Goal: Task Accomplishment & Management: Manage account settings

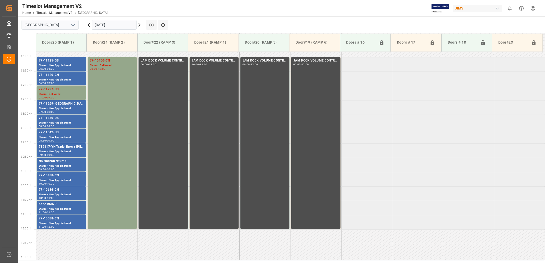
scroll to position [169, 0]
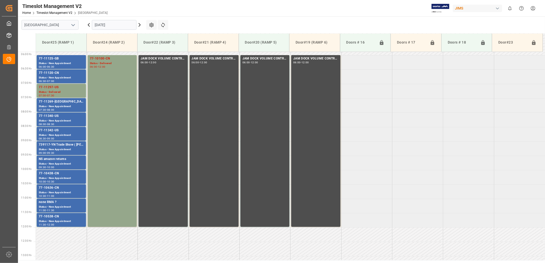
click at [117, 26] on input "[DATE]" at bounding box center [114, 25] width 45 height 10
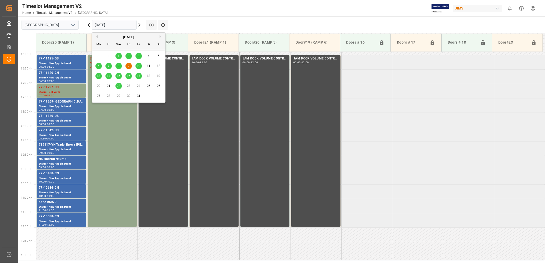
click at [110, 76] on span "14" at bounding box center [108, 76] width 3 height 4
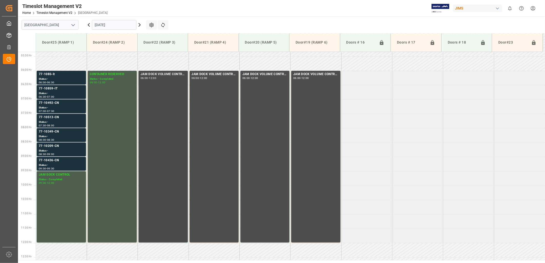
scroll to position [141, 0]
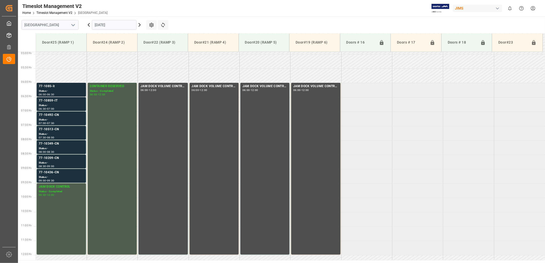
click at [58, 88] on div "77-1085-it" at bounding box center [61, 86] width 45 height 5
click at [58, 176] on div "Status -" at bounding box center [61, 177] width 45 height 4
click at [66, 175] on div "77-10436-CN Status - 09:00 - 09:30" at bounding box center [61, 176] width 45 height 12
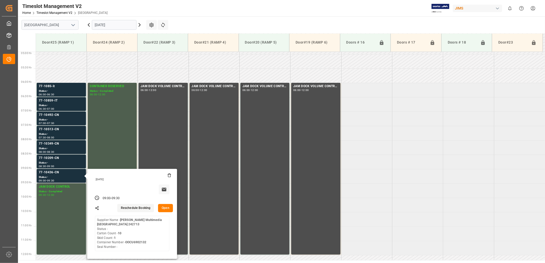
click at [167, 208] on button "Open" at bounding box center [165, 208] width 15 height 8
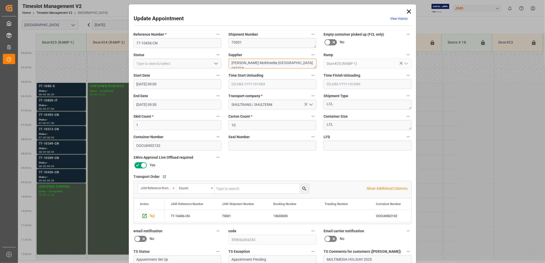
drag, startPoint x: 294, startPoint y: 63, endPoint x: 263, endPoint y: 62, distance: 30.1
click at [263, 62] on textarea "Harman Multimedia China 242713" at bounding box center [273, 64] width 88 height 10
type textarea "Harman Multimedia INON(1)"
click at [215, 64] on polyline "open menu" at bounding box center [216, 64] width 3 height 2
click at [178, 110] on div "New Appointment" at bounding box center [178, 110] width 88 height 12
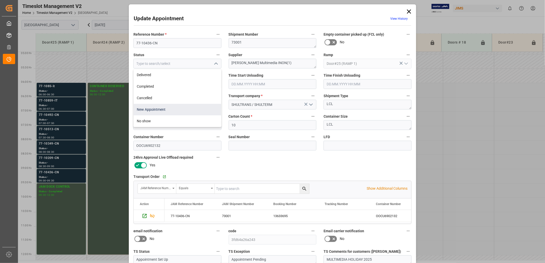
type input "New Appointment"
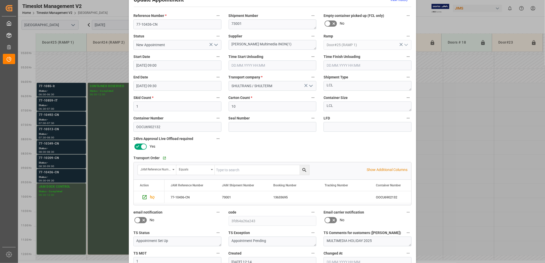
scroll to position [48, 0]
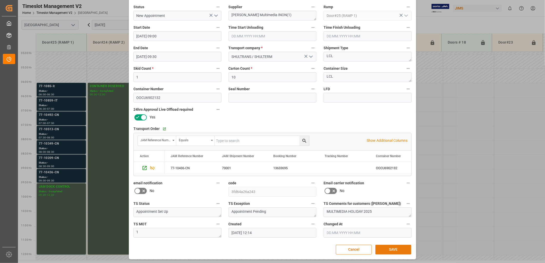
click at [397, 252] on button "SAVE" at bounding box center [394, 250] width 36 height 10
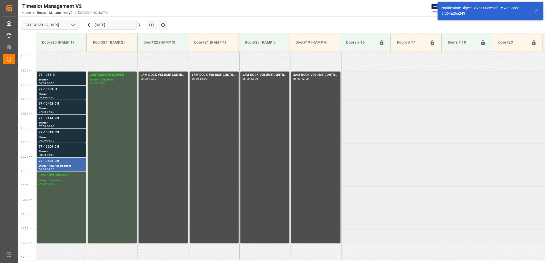
scroll to position [227, 0]
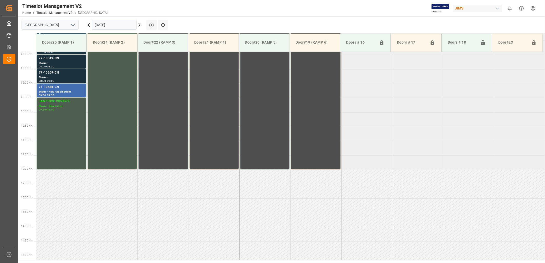
click at [124, 26] on input "14.10.2025" at bounding box center [114, 25] width 45 height 10
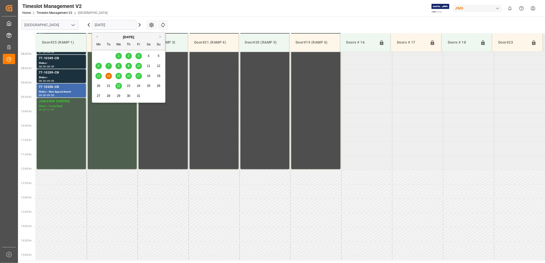
click at [120, 67] on div "8" at bounding box center [119, 66] width 6 height 6
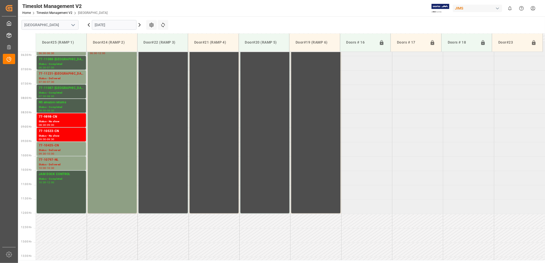
scroll to position [170, 0]
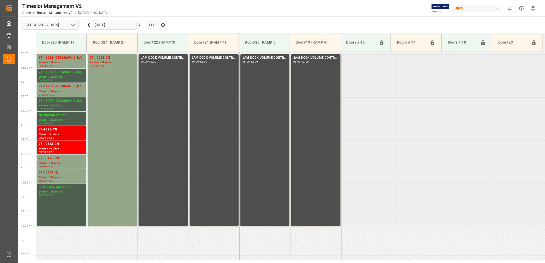
click at [59, 130] on div "77-9898-CN" at bounding box center [61, 129] width 45 height 5
click at [57, 147] on div "Status - No show" at bounding box center [61, 149] width 45 height 4
click at [62, 129] on div "77-9898-CN" at bounding box center [61, 129] width 45 height 5
click at [118, 24] on input "08.10.2025" at bounding box center [114, 25] width 45 height 10
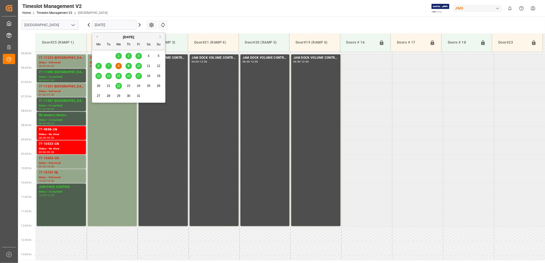
click at [128, 65] on span "9" at bounding box center [129, 66] width 2 height 4
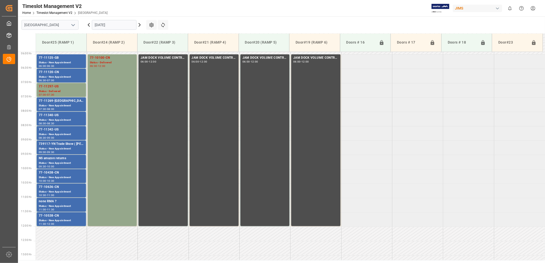
click at [89, 25] on icon at bounding box center [89, 25] width 6 height 6
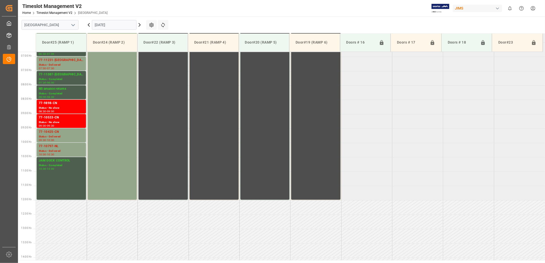
scroll to position [227, 0]
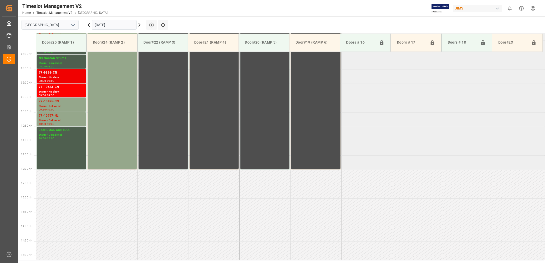
click at [62, 76] on div "Status - No show" at bounding box center [61, 77] width 45 height 4
click at [67, 91] on div "Status - No show" at bounding box center [61, 92] width 45 height 4
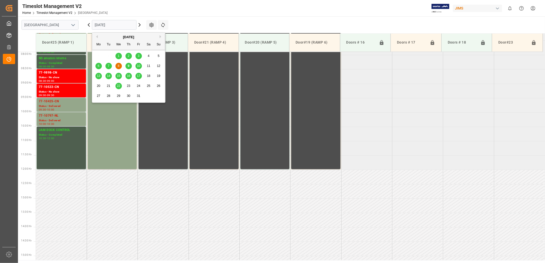
click at [128, 25] on input "08.10.2025" at bounding box center [114, 25] width 45 height 10
click at [129, 65] on span "9" at bounding box center [129, 66] width 2 height 4
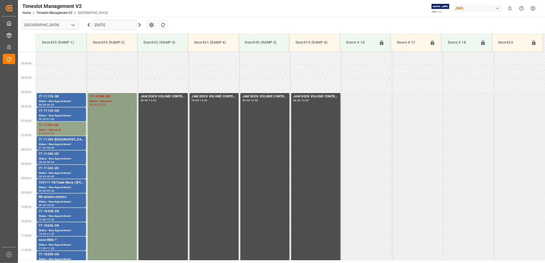
scroll to position [141, 0]
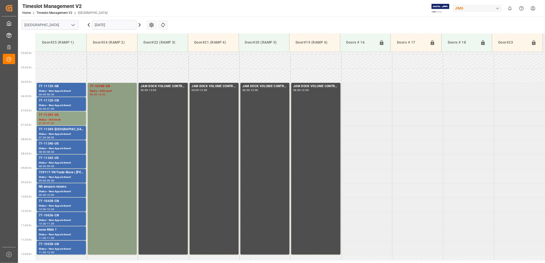
click at [109, 107] on div "77-10100-CN Status - Delivered 06:00 - 12:00" at bounding box center [112, 169] width 45 height 170
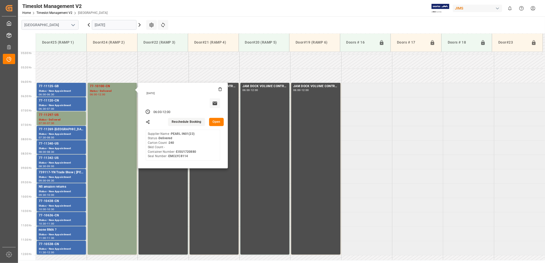
click at [218, 121] on button "Open" at bounding box center [216, 122] width 15 height 8
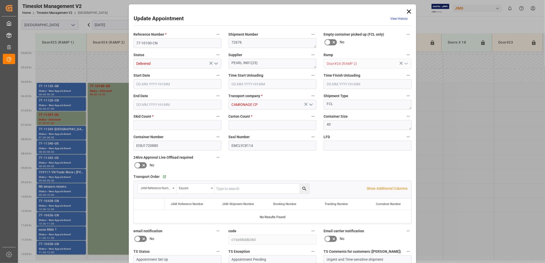
type input "0"
type input "240"
type input "[DATE] 06:00"
type input "[DATE] 06:30"
type input "09.10.2025 12:00"
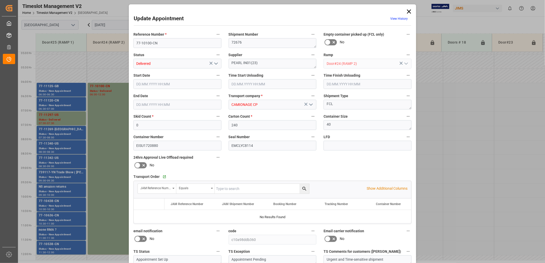
type input "[DATE] 13:04"
click at [167, 104] on input "09.10.2025 12:00" at bounding box center [178, 105] width 88 height 10
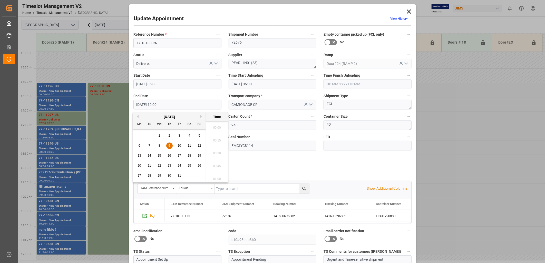
scroll to position [592, 0]
drag, startPoint x: 170, startPoint y: 145, endPoint x: 188, endPoint y: 154, distance: 20.1
click at [170, 145] on span "9" at bounding box center [170, 146] width 2 height 4
click at [213, 130] on li "11:00" at bounding box center [217, 129] width 22 height 13
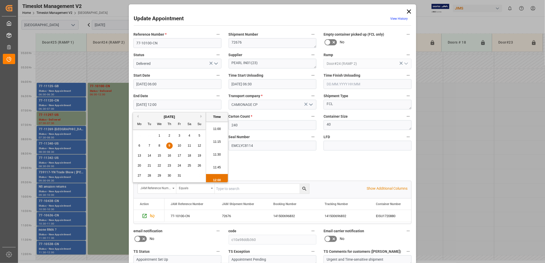
type input "[DATE] 11:00"
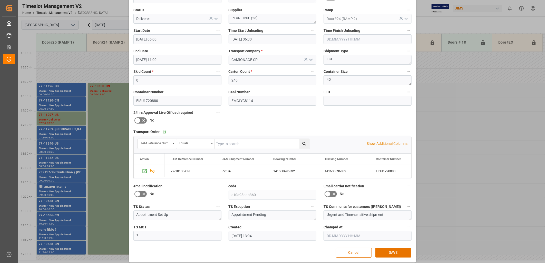
scroll to position [48, 0]
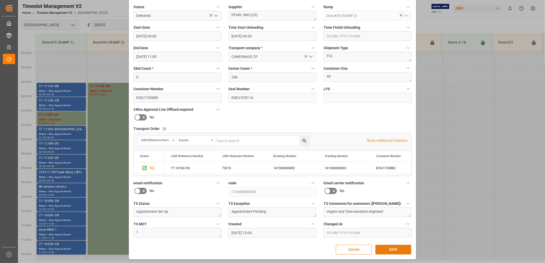
click at [390, 250] on button "SAVE" at bounding box center [394, 250] width 36 height 10
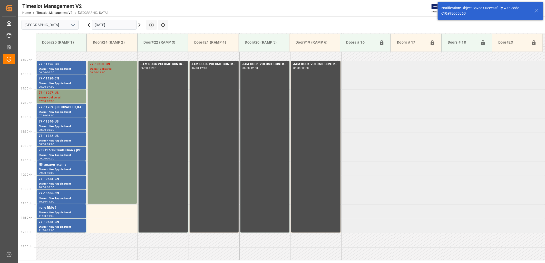
scroll to position [197, 0]
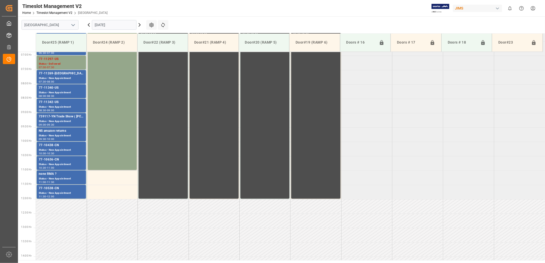
click at [88, 25] on icon at bounding box center [89, 25] width 6 height 6
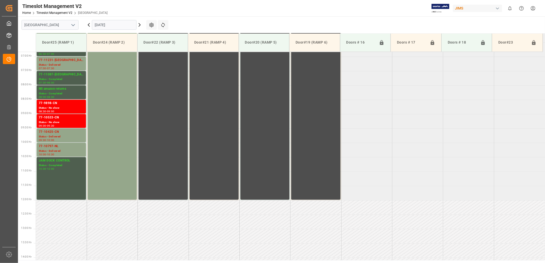
scroll to position [227, 0]
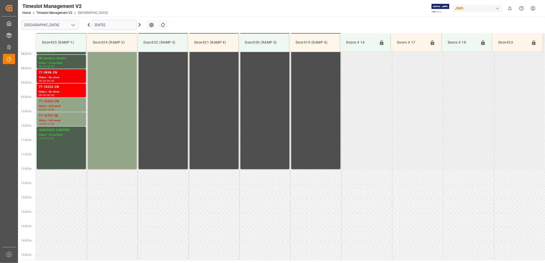
click at [59, 75] on div "77-9898-CN" at bounding box center [61, 72] width 45 height 5
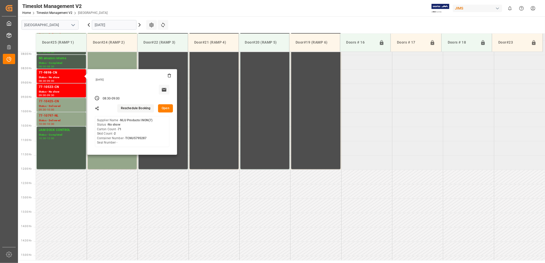
click at [167, 107] on button "Open" at bounding box center [165, 109] width 15 height 8
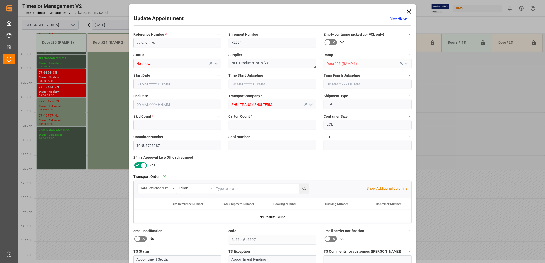
type input "2"
type input "71"
type input "08.10.2025 08:30"
type input "08.10.2025 09:00"
type input "07.10.2025 12:58"
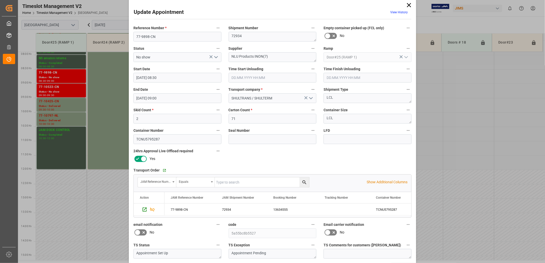
scroll to position [0, 0]
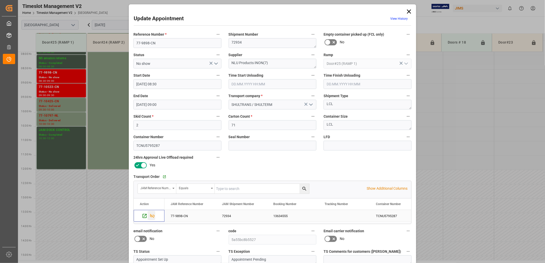
click at [151, 216] on icon "Press SPACE to select this row." at bounding box center [152, 216] width 5 height 4
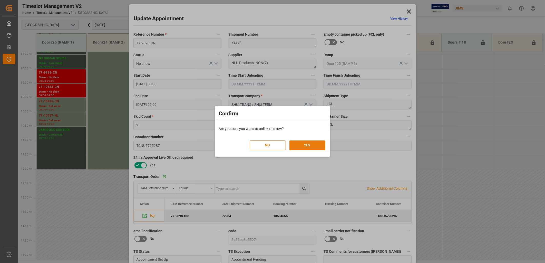
click at [312, 145] on button "YES" at bounding box center [308, 146] width 36 height 10
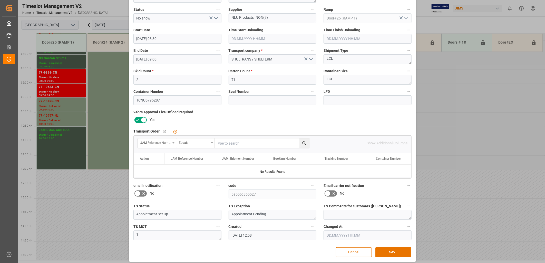
scroll to position [48, 0]
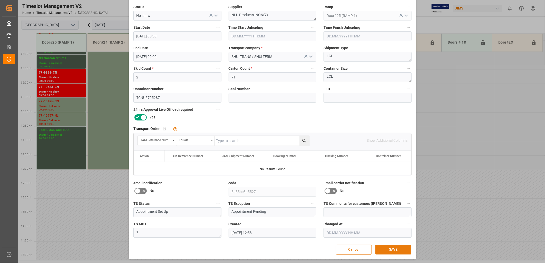
click at [392, 250] on button "SAVE" at bounding box center [394, 250] width 36 height 10
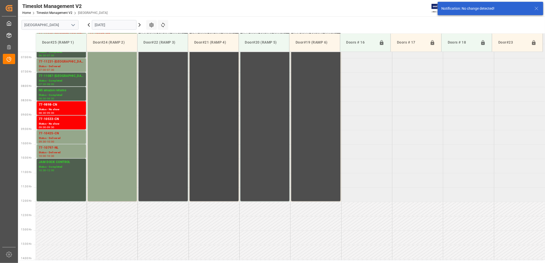
scroll to position [198, 0]
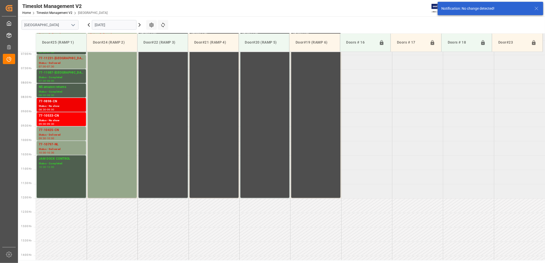
click at [60, 101] on div "77-9898-CN" at bounding box center [61, 101] width 45 height 5
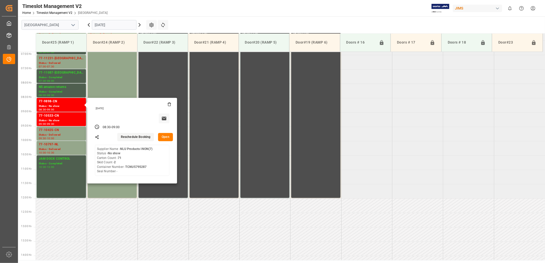
click at [166, 137] on button "Open" at bounding box center [165, 137] width 15 height 8
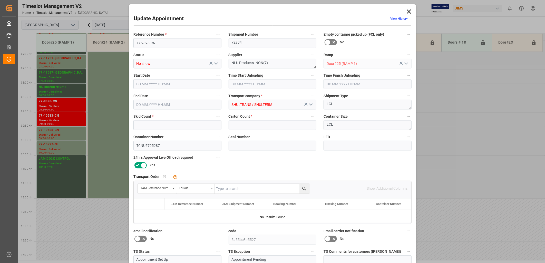
type input "2"
type input "71"
type input "08.10.2025 08:30"
type input "08.10.2025 09:00"
type input "07.10.2025 12:58"
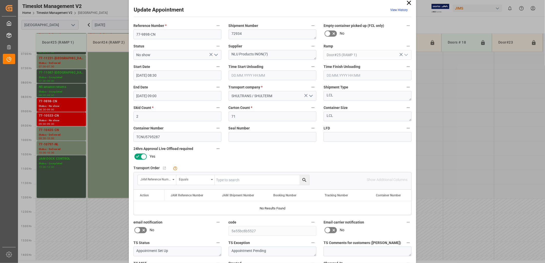
scroll to position [0, 0]
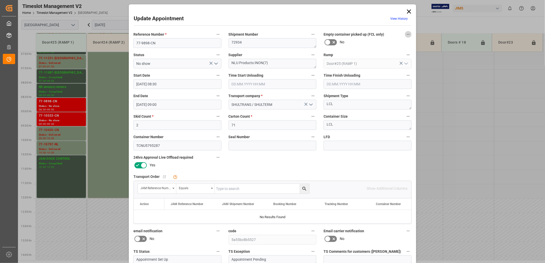
click at [407, 34] on icon "button" at bounding box center [409, 34] width 4 height 4
click at [407, 34] on li "Audits" at bounding box center [417, 34] width 26 height 8
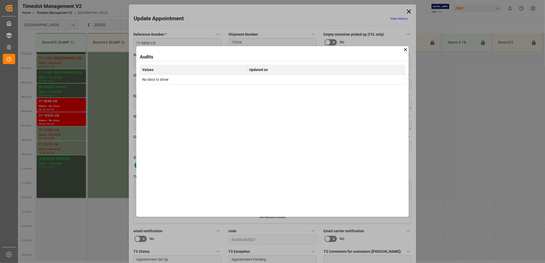
click at [407, 51] on icon at bounding box center [405, 49] width 5 height 5
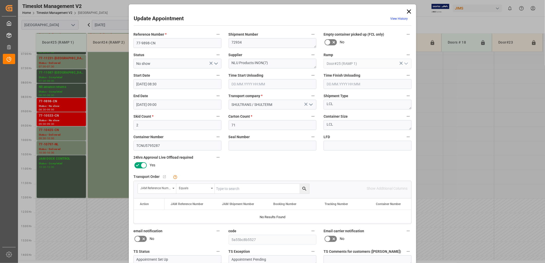
click at [215, 63] on icon "open menu" at bounding box center [216, 64] width 6 height 6
click at [214, 62] on icon "close menu" at bounding box center [216, 64] width 6 height 6
click at [410, 11] on icon at bounding box center [409, 11] width 7 height 7
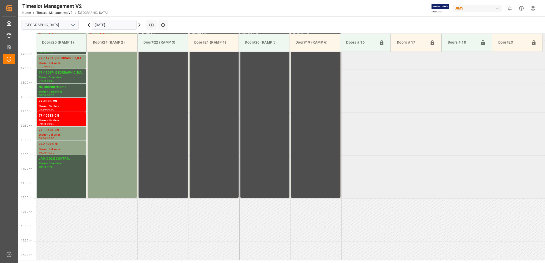
click at [125, 26] on input "08.10.2025" at bounding box center [114, 25] width 45 height 10
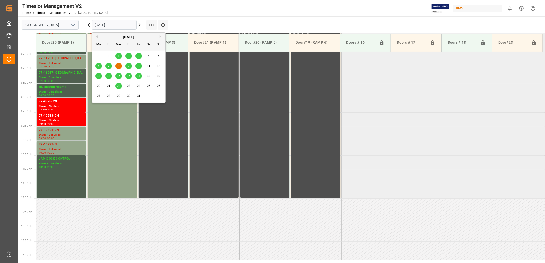
click at [128, 65] on span "9" at bounding box center [129, 66] width 2 height 4
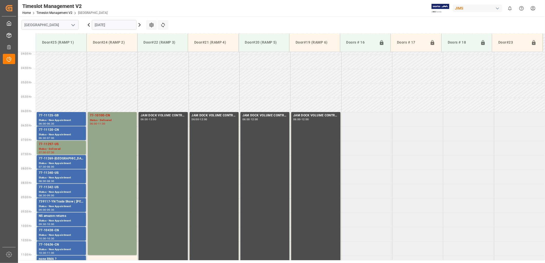
scroll to position [227, 0]
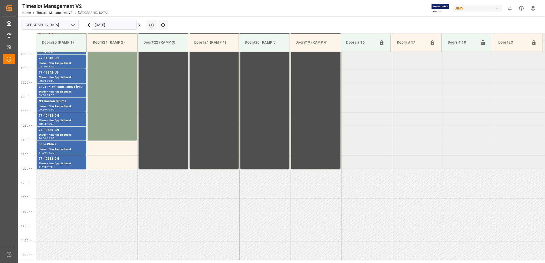
click at [88, 25] on icon at bounding box center [89, 24] width 2 height 3
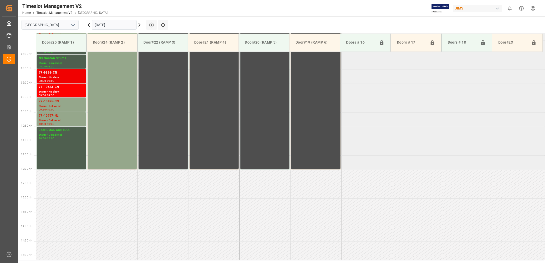
click at [60, 73] on div "77-9898-CN" at bounding box center [61, 72] width 45 height 5
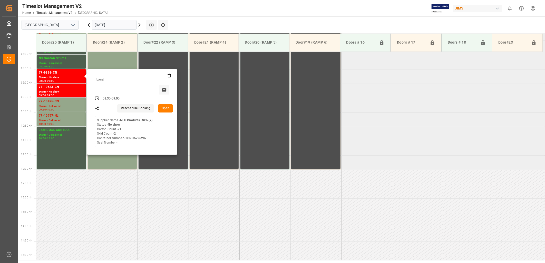
click at [169, 76] on icon at bounding box center [169, 76] width 4 height 4
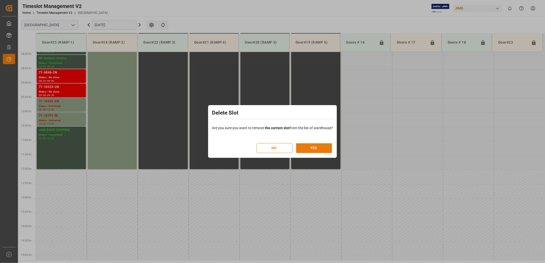
click at [317, 148] on button "YES" at bounding box center [314, 149] width 36 height 10
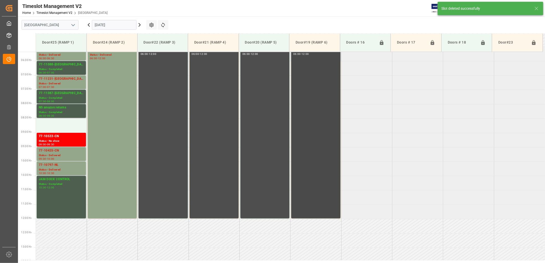
scroll to position [180, 0]
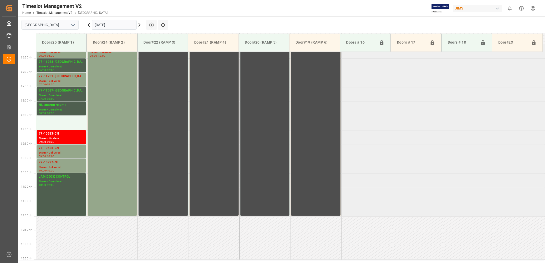
click at [139, 24] on icon at bounding box center [140, 25] width 6 height 6
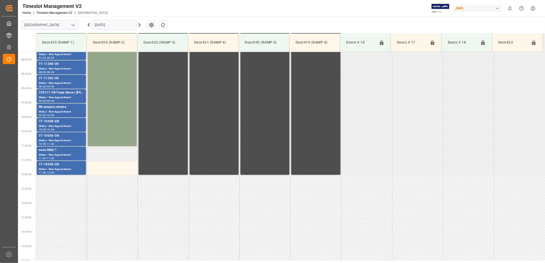
scroll to position [227, 0]
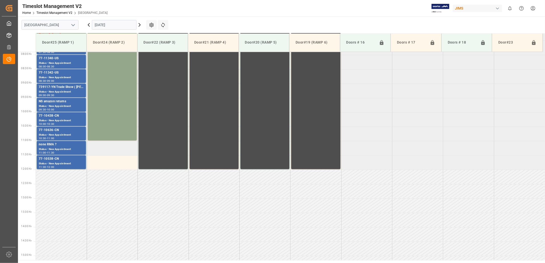
click at [114, 148] on td at bounding box center [112, 148] width 51 height 14
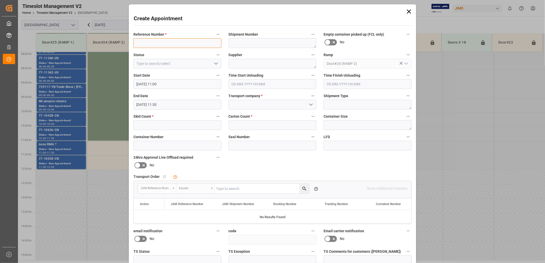
click at [150, 42] on input at bounding box center [178, 43] width 88 height 10
type input "77-9898-cn"
click at [257, 106] on input at bounding box center [273, 105] width 88 height 10
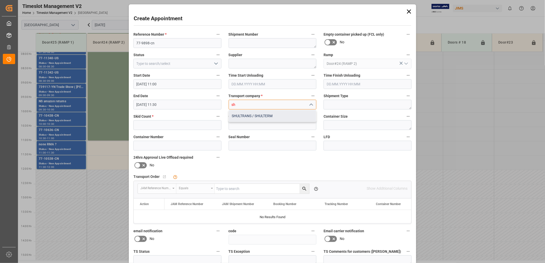
click at [243, 114] on div "SHULTRANS / SHULTERM" at bounding box center [273, 116] width 88 height 12
type input "SHULTRANS / SHULTERM"
click at [184, 124] on input "text" at bounding box center [178, 125] width 88 height 10
type input "2"
click at [242, 124] on input "text" at bounding box center [273, 125] width 88 height 10
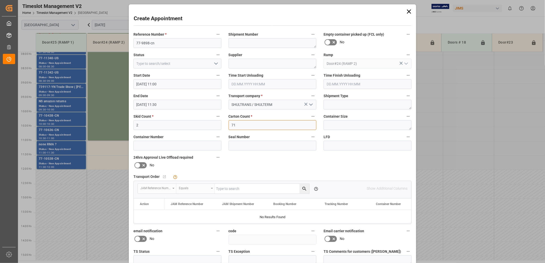
scroll to position [48, 0]
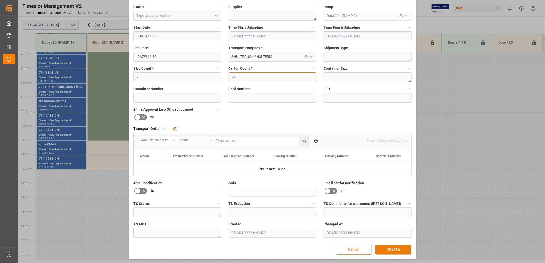
type input "71"
click at [394, 250] on button "CREATE" at bounding box center [394, 250] width 36 height 10
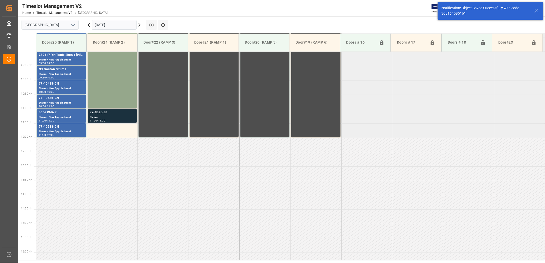
scroll to position [284, 0]
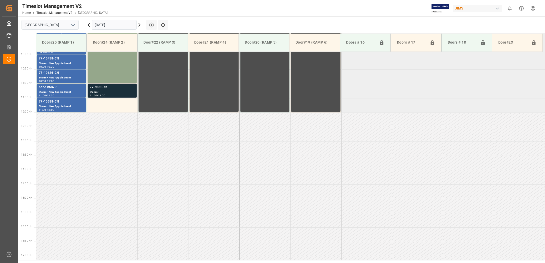
click at [108, 88] on div "77-9898-cn" at bounding box center [112, 87] width 45 height 5
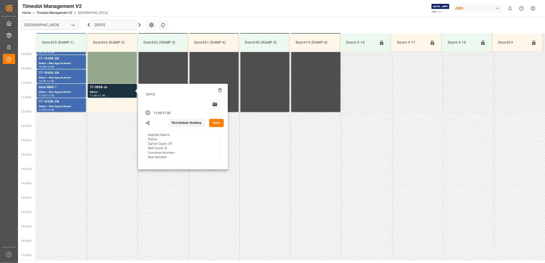
click at [217, 122] on button "Open" at bounding box center [216, 123] width 15 height 8
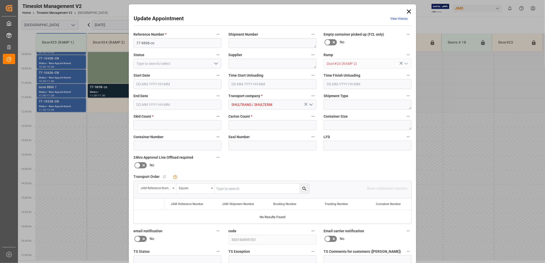
type input "2"
type input "71"
type input "[DATE] 11:00"
type input "09.10.2025 11:30"
type input "09.10.2025 13:01"
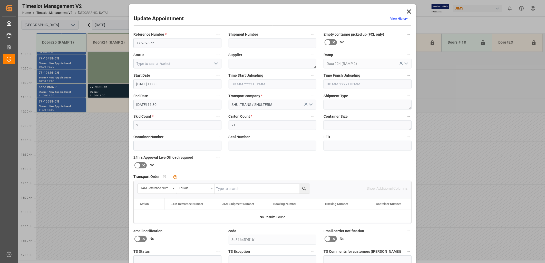
click at [228, 188] on input "text" at bounding box center [262, 189] width 95 height 10
type input "77-9898-cn"
click at [303, 188] on icon "search button" at bounding box center [304, 188] width 5 height 5
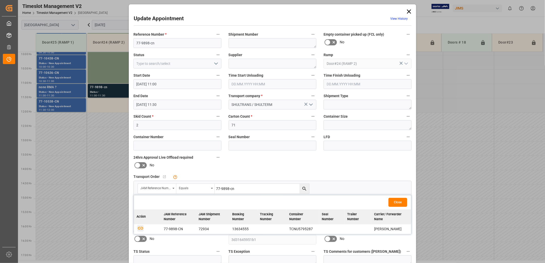
click at [138, 229] on icon "button" at bounding box center [140, 228] width 6 height 6
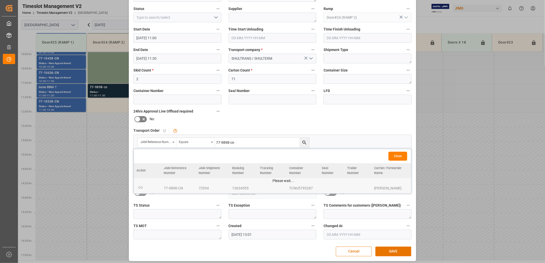
scroll to position [48, 0]
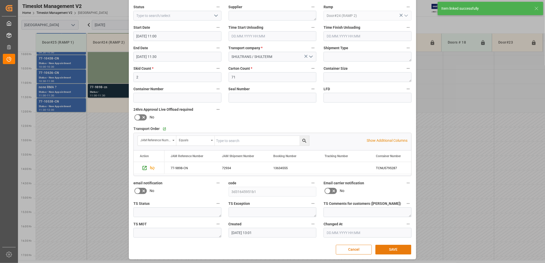
click at [395, 250] on button "SAVE" at bounding box center [394, 250] width 36 height 10
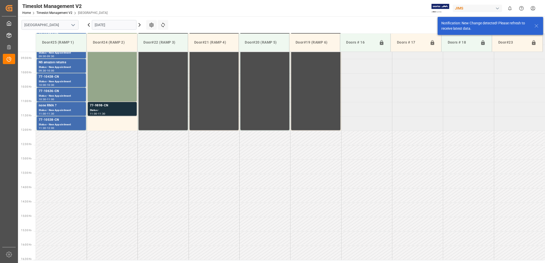
scroll to position [256, 0]
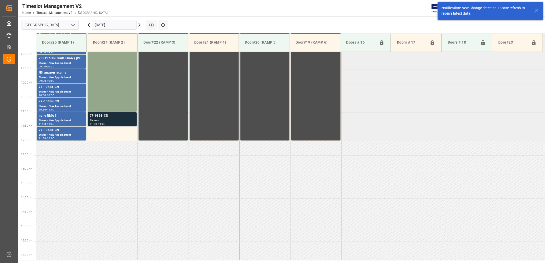
click at [109, 117] on div "77-9898-CN" at bounding box center [112, 116] width 45 height 5
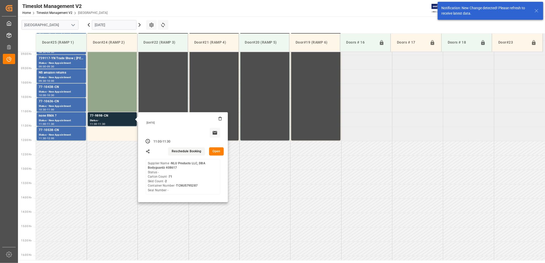
click at [217, 150] on button "Open" at bounding box center [216, 152] width 15 height 8
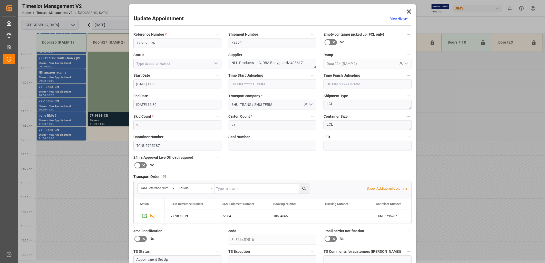
click at [216, 63] on polyline "open menu" at bounding box center [216, 64] width 3 height 2
click at [147, 74] on div "Delivered" at bounding box center [178, 75] width 88 height 12
type input "Delivered"
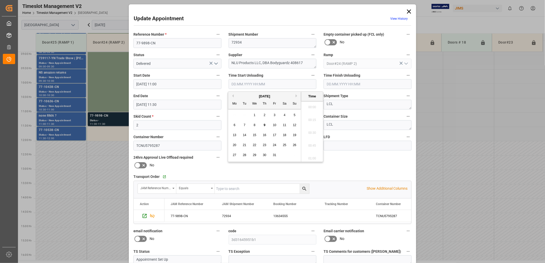
click at [252, 84] on input "text" at bounding box center [273, 84] width 88 height 10
click at [265, 125] on span "9" at bounding box center [265, 126] width 2 height 4
click at [312, 117] on li "08:45" at bounding box center [312, 118] width 22 height 13
type input "09.10.2025 08:45"
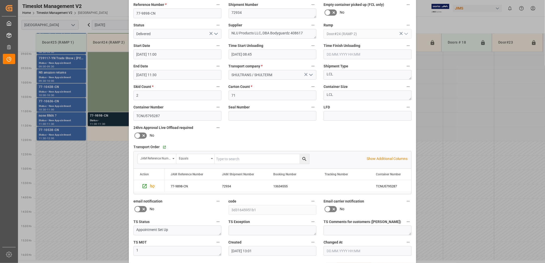
scroll to position [48, 0]
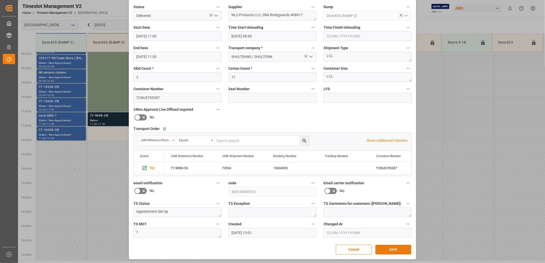
click at [393, 249] on button "SAVE" at bounding box center [394, 250] width 36 height 10
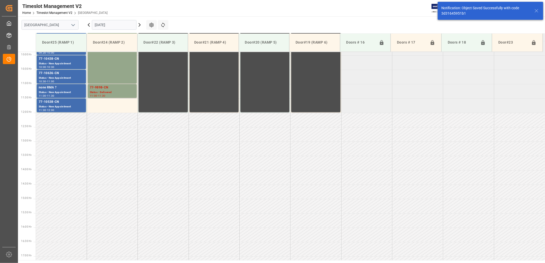
scroll to position [284, 0]
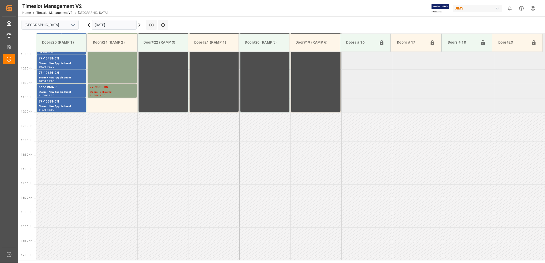
click at [88, 24] on icon at bounding box center [89, 24] width 2 height 3
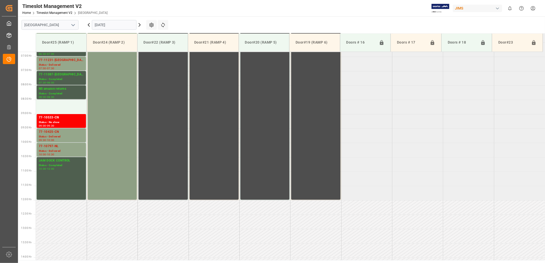
scroll to position [227, 0]
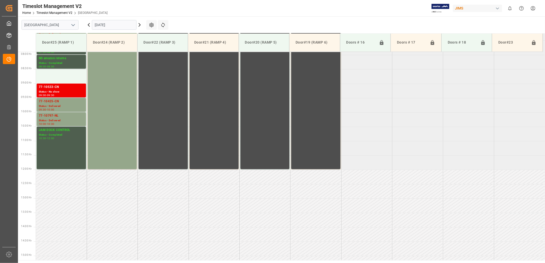
click at [54, 89] on div "77-10533-CN" at bounding box center [61, 87] width 45 height 5
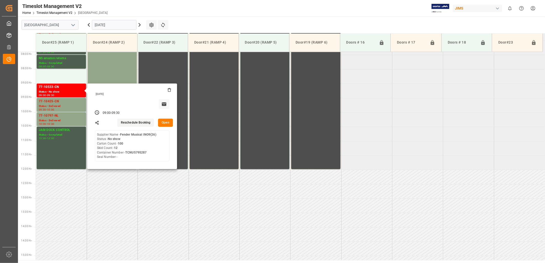
click at [166, 121] on button "Open" at bounding box center [165, 123] width 15 height 8
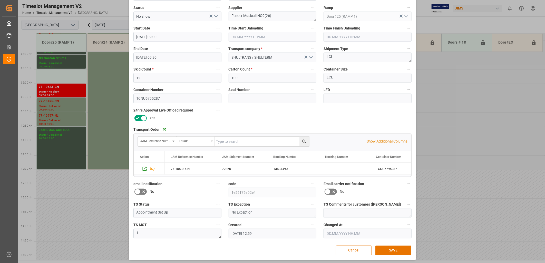
scroll to position [48, 0]
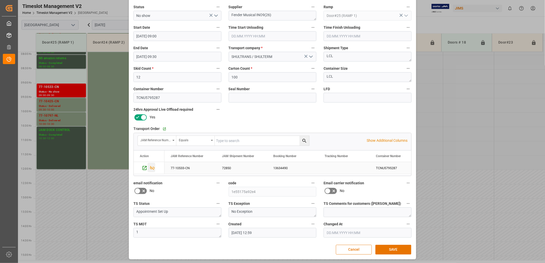
click at [152, 168] on icon "Press SPACE to select this row." at bounding box center [152, 168] width 5 height 4
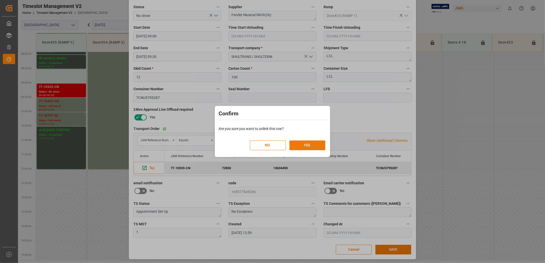
click at [307, 144] on button "YES" at bounding box center [308, 146] width 36 height 10
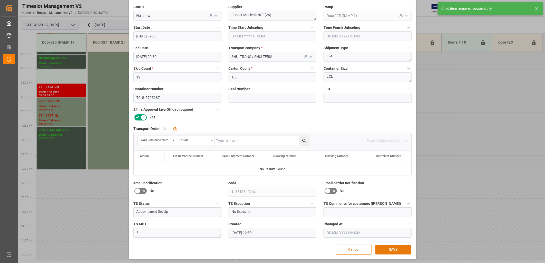
click at [391, 250] on button "SAVE" at bounding box center [394, 250] width 36 height 10
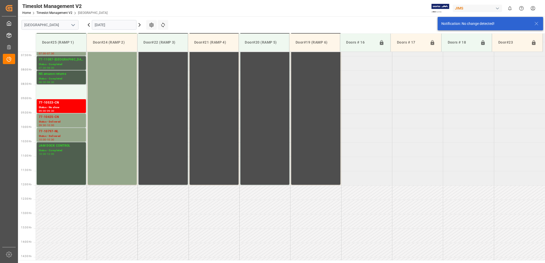
scroll to position [227, 0]
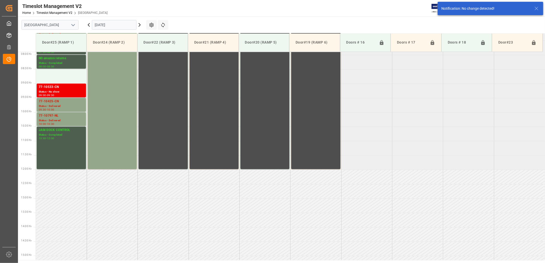
click at [65, 89] on div "77-10533-CN" at bounding box center [61, 87] width 45 height 5
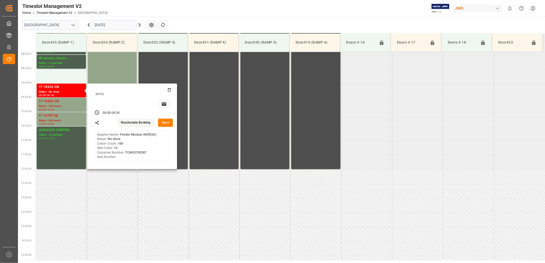
click at [169, 89] on icon at bounding box center [169, 89] width 3 height 0
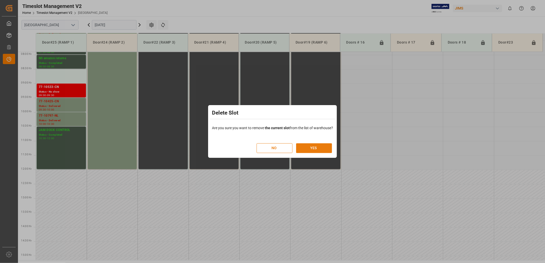
click at [325, 148] on button "YES" at bounding box center [314, 149] width 36 height 10
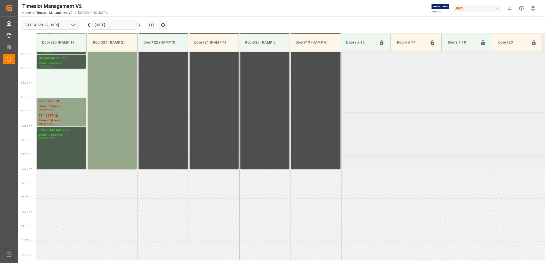
click at [140, 24] on icon at bounding box center [140, 25] width 6 height 6
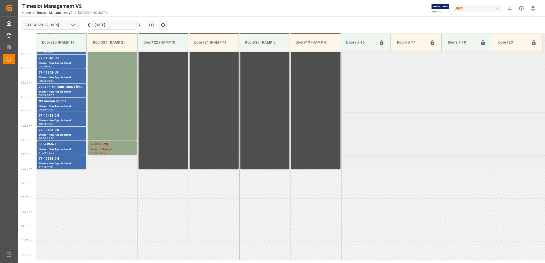
click at [107, 165] on td at bounding box center [112, 163] width 51 height 14
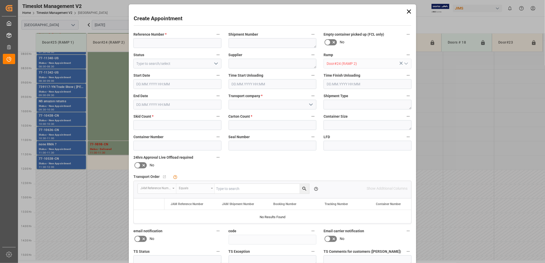
type input "09.10.2025 11:30"
type input "09.10.2025 12:00"
click at [147, 45] on input at bounding box center [178, 43] width 88 height 10
type input "77-10533-cn"
click at [236, 103] on input at bounding box center [273, 105] width 88 height 10
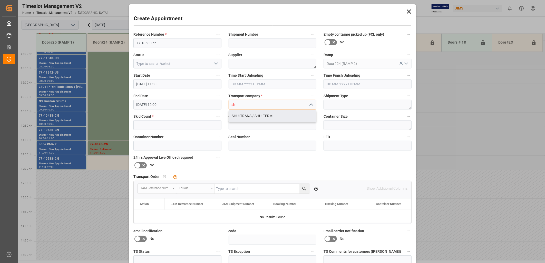
click at [253, 117] on div "SHULTRANS / SHULTERM" at bounding box center [273, 116] width 88 height 12
type input "SHULTRANS / SHULTERM"
click at [165, 123] on input "text" at bounding box center [178, 125] width 88 height 10
type input "12"
click at [245, 124] on input "text" at bounding box center [273, 125] width 88 height 10
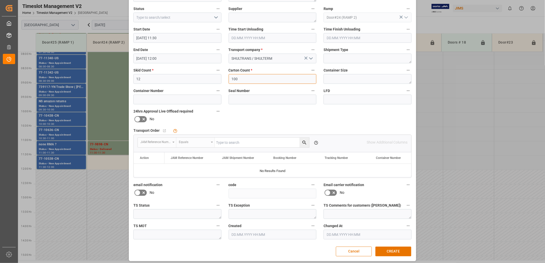
scroll to position [48, 0]
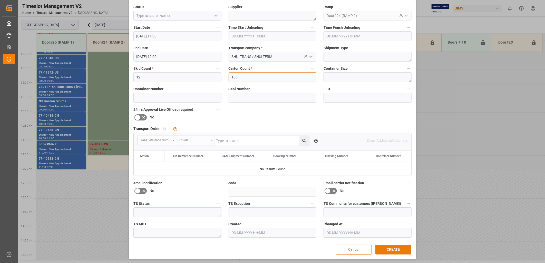
type input "100"
click at [390, 250] on button "CREATE" at bounding box center [394, 250] width 36 height 10
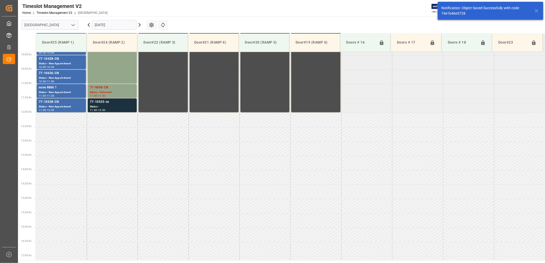
scroll to position [284, 0]
click at [109, 102] on div "77-10533-cn" at bounding box center [112, 101] width 45 height 5
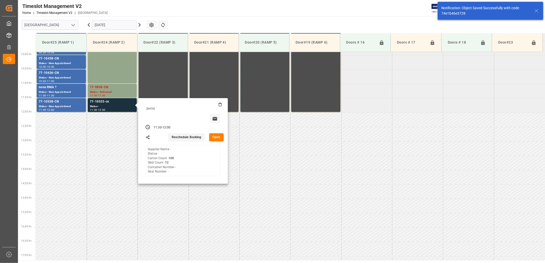
click at [218, 137] on button "Open" at bounding box center [216, 138] width 15 height 8
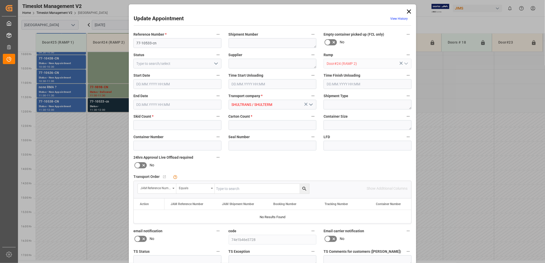
type input "12"
type input "100"
type input "09.10.2025 11:30"
type input "09.10.2025 12:00"
type input "09.10.2025 13:03"
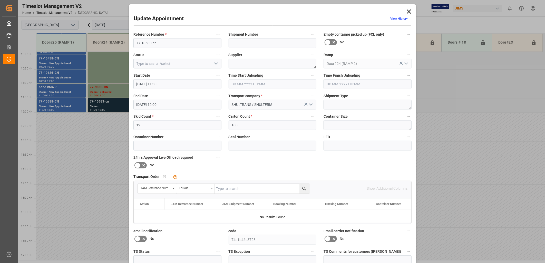
click at [228, 188] on input "text" at bounding box center [262, 189] width 95 height 10
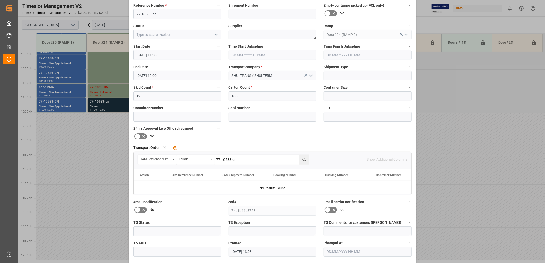
scroll to position [48, 0]
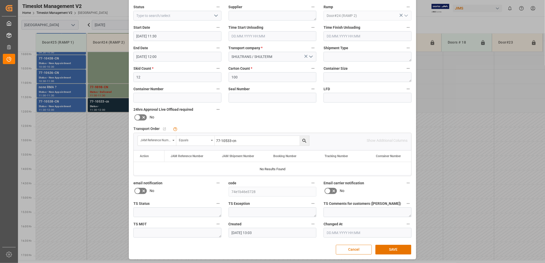
type input "77-10533-cn"
click at [304, 140] on icon "search button" at bounding box center [304, 140] width 5 height 5
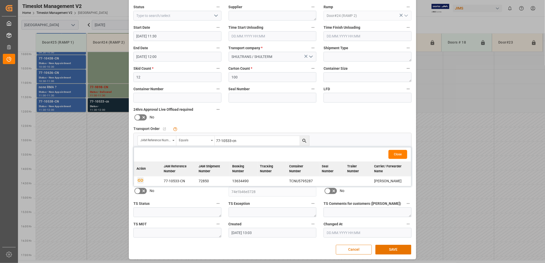
click at [140, 180] on icon "button" at bounding box center [140, 180] width 5 height 3
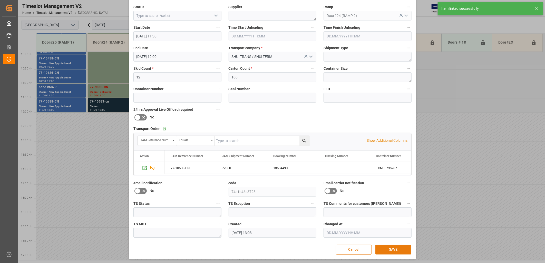
click at [392, 249] on button "SAVE" at bounding box center [394, 250] width 36 height 10
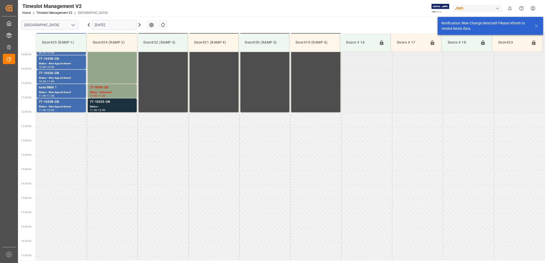
scroll to position [284, 0]
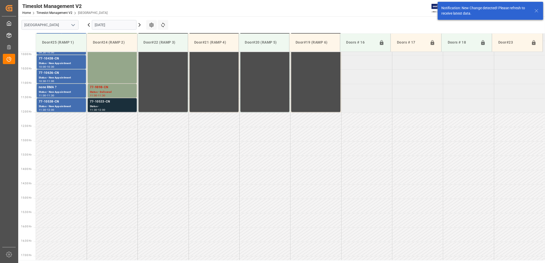
click at [101, 106] on div "Status -" at bounding box center [112, 107] width 45 height 4
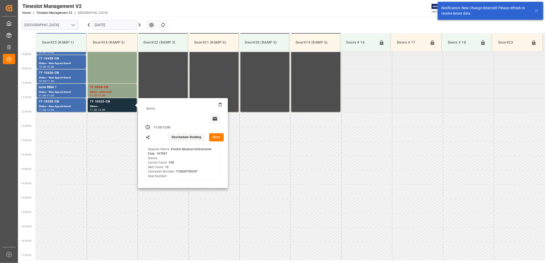
click at [217, 135] on button "Open" at bounding box center [216, 138] width 15 height 8
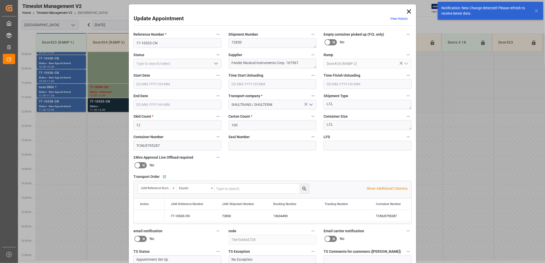
type input "09.10.2025 11:30"
type input "09.10.2025 12:00"
type input "09.10.2025 13:03"
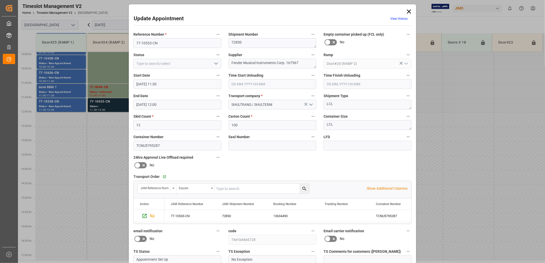
click at [216, 62] on icon "open menu" at bounding box center [216, 64] width 6 height 6
click at [150, 75] on div "Delivered" at bounding box center [178, 75] width 88 height 12
type input "Delivered"
drag, startPoint x: 301, startPoint y: 63, endPoint x: 256, endPoint y: 62, distance: 45.2
click at [256, 62] on textarea "Fender Musical Instruments Corp. 167567" at bounding box center [273, 64] width 88 height 10
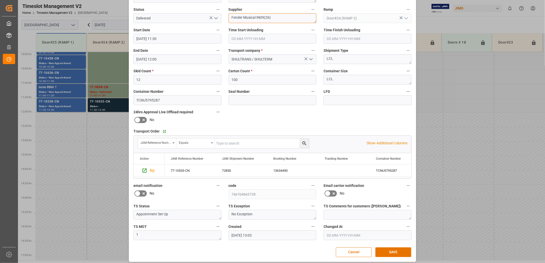
scroll to position [48, 0]
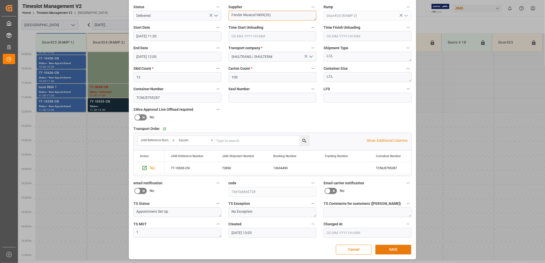
type textarea "Fender Musical IN09(26)"
click at [394, 249] on button "SAVE" at bounding box center [394, 250] width 36 height 10
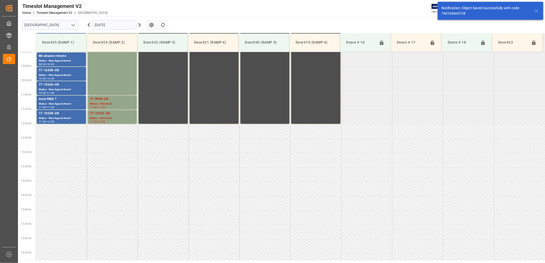
scroll to position [284, 0]
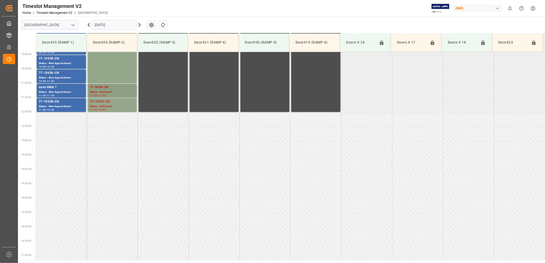
click at [113, 88] on div "77-9898-CN" at bounding box center [112, 87] width 45 height 5
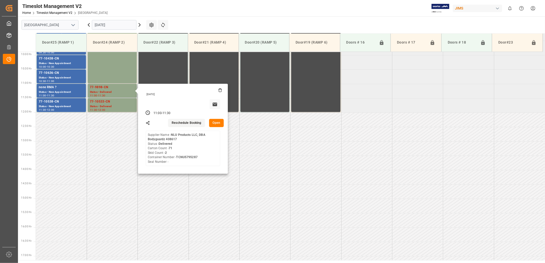
click at [216, 122] on button "Open" at bounding box center [216, 123] width 15 height 8
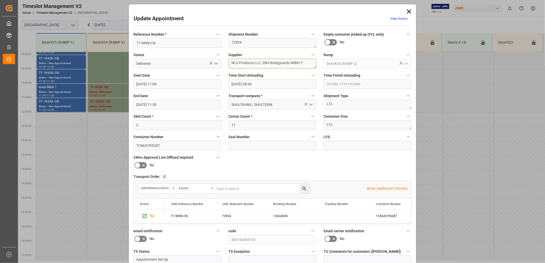
drag, startPoint x: 304, startPoint y: 62, endPoint x: 288, endPoint y: 64, distance: 15.2
click at [288, 64] on textarea "NLU Products LLC, DBA Bodyguardz 408617" at bounding box center [273, 64] width 88 height 10
drag, startPoint x: 268, startPoint y: 63, endPoint x: 239, endPoint y: 63, distance: 28.5
click at [239, 63] on textarea "NLU Products LLC, DBA Bodyguardz" at bounding box center [273, 64] width 88 height 10
click at [265, 63] on textarea "NLU / Bodyguardz" at bounding box center [273, 64] width 88 height 10
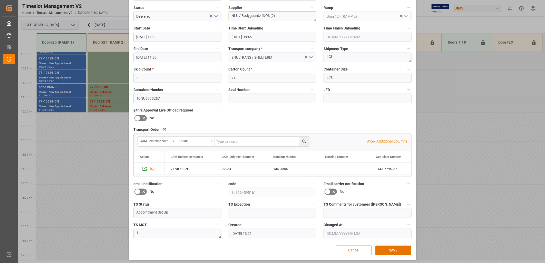
scroll to position [48, 0]
type textarea "NLU / Bodyguardz INON(2)"
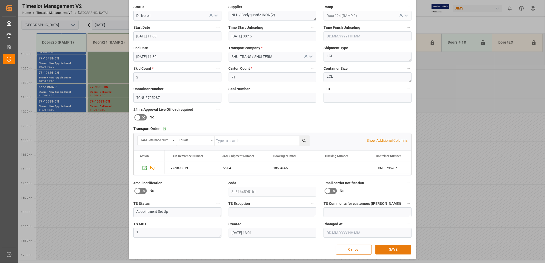
click at [389, 250] on button "SAVE" at bounding box center [394, 250] width 36 height 10
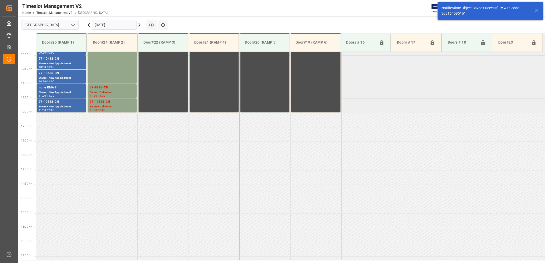
scroll to position [284, 0]
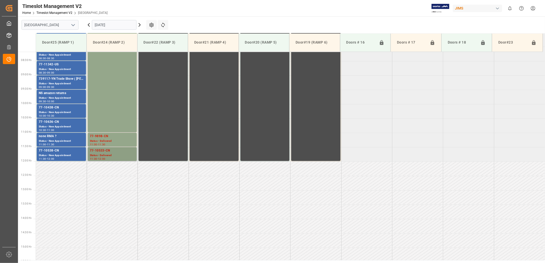
scroll to position [170, 0]
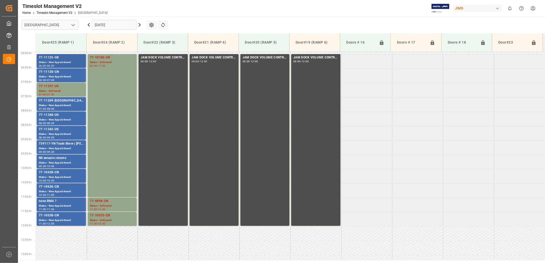
click at [52, 59] on div "77-11125-GB" at bounding box center [61, 57] width 45 height 5
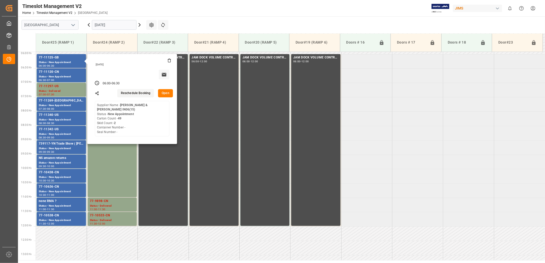
click at [165, 92] on button "Open" at bounding box center [165, 93] width 15 height 8
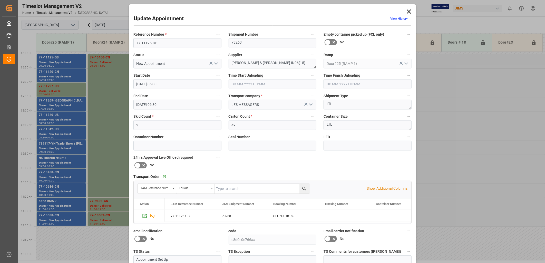
drag, startPoint x: 215, startPoint y: 64, endPoint x: 211, endPoint y: 65, distance: 3.8
click at [215, 64] on icon "open menu" at bounding box center [216, 64] width 6 height 6
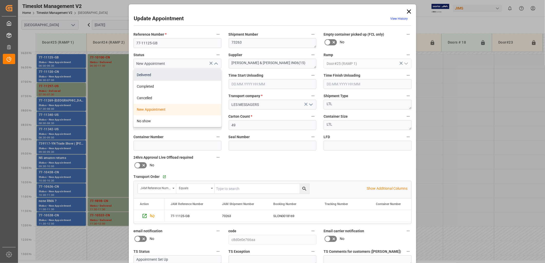
click at [157, 76] on div "Delivered" at bounding box center [178, 75] width 88 height 12
type input "Delivered"
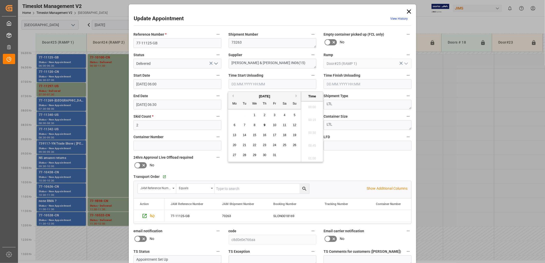
click at [252, 84] on input "text" at bounding box center [273, 84] width 88 height 10
click at [265, 125] on span "9" at bounding box center [265, 126] width 2 height 4
click at [311, 104] on li "09:00" at bounding box center [312, 106] width 22 height 13
type input "09.10.2025 09:00"
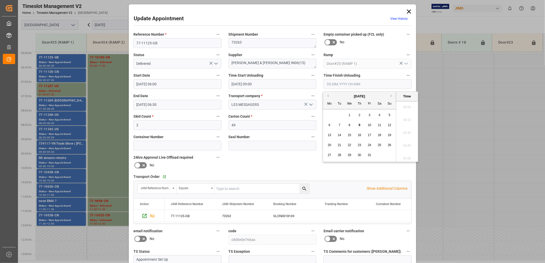
click at [342, 85] on input "text" at bounding box center [368, 84] width 88 height 10
click at [360, 125] on span "9" at bounding box center [360, 126] width 2 height 4
click at [405, 132] on li "09:30" at bounding box center [407, 131] width 22 height 13
type input "[DATE] 09:30"
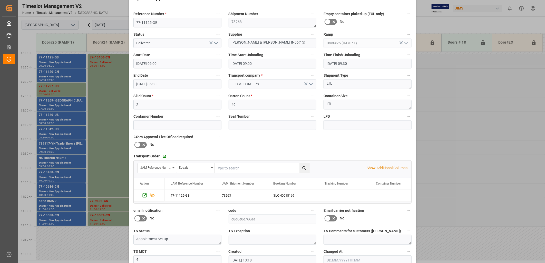
scroll to position [48, 0]
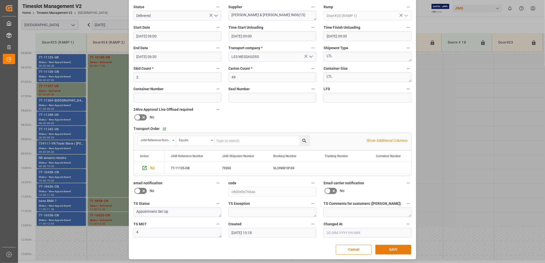
click at [396, 249] on button "SAVE" at bounding box center [394, 250] width 36 height 10
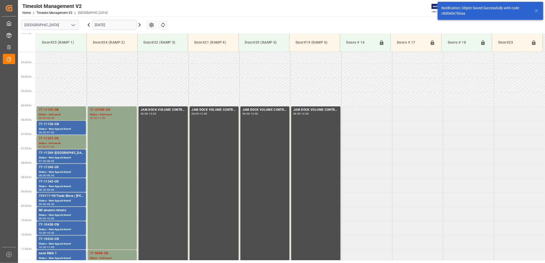
scroll to position [140, 0]
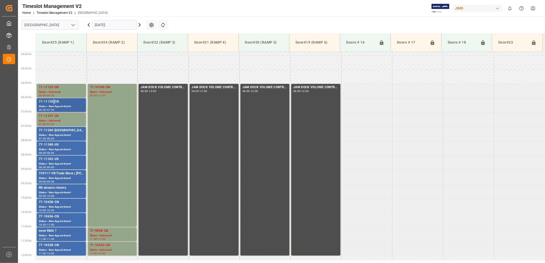
click at [54, 103] on div "77-11120-CN" at bounding box center [61, 101] width 45 height 5
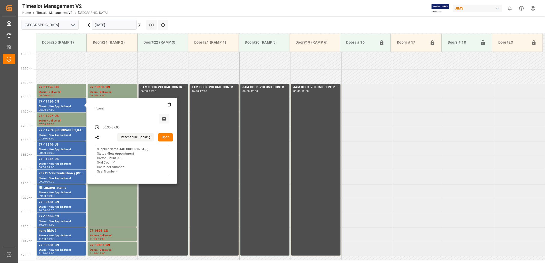
click at [166, 136] on button "Open" at bounding box center [165, 138] width 15 height 8
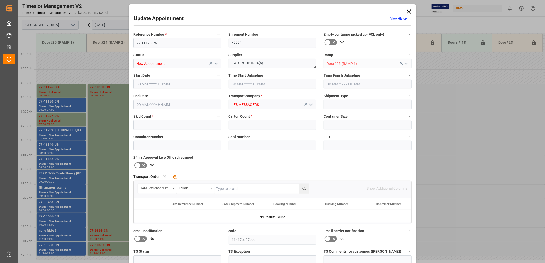
type input "1"
type input "15"
type input "[DATE] 06:30"
type input "09.10.2025 07:00"
type input "07.10.2025 13:21"
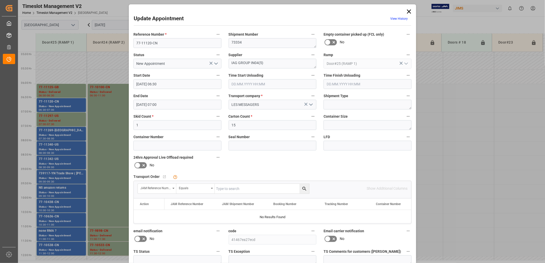
click at [216, 63] on icon "open menu" at bounding box center [216, 64] width 6 height 6
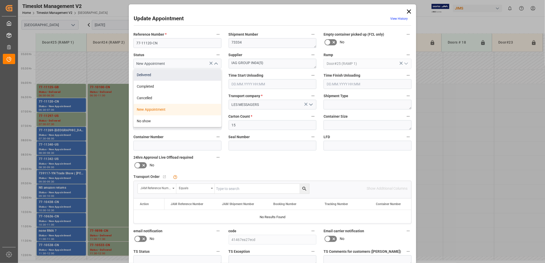
click at [162, 75] on div "Delivered" at bounding box center [178, 75] width 88 height 12
type input "Delivered"
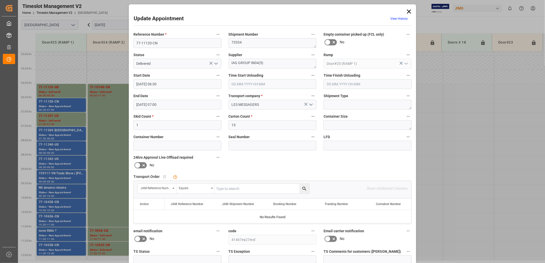
click at [249, 85] on input "text" at bounding box center [273, 84] width 88 height 10
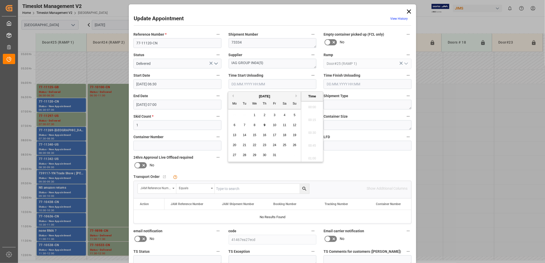
scroll to position [464, 0]
click at [265, 125] on span "9" at bounding box center [265, 126] width 2 height 4
click at [311, 106] on li "09:00" at bounding box center [312, 106] width 22 height 13
type input "09.10.2025 09:00"
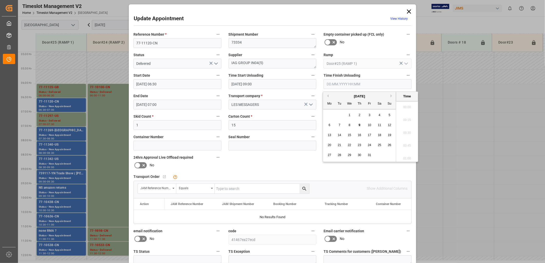
click at [337, 83] on input "text" at bounding box center [368, 84] width 88 height 10
click at [360, 125] on span "9" at bounding box center [360, 126] width 2 height 4
click at [407, 132] on li "09:30" at bounding box center [407, 131] width 22 height 13
type input "[DATE] 09:30"
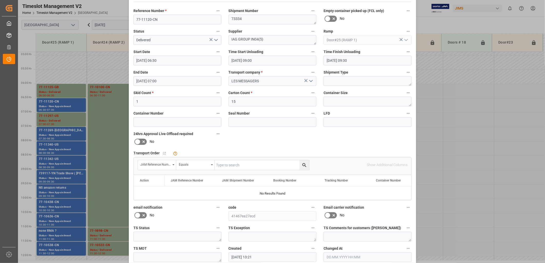
scroll to position [48, 0]
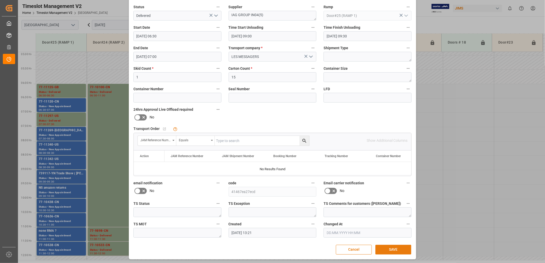
click at [391, 250] on button "SAVE" at bounding box center [394, 250] width 36 height 10
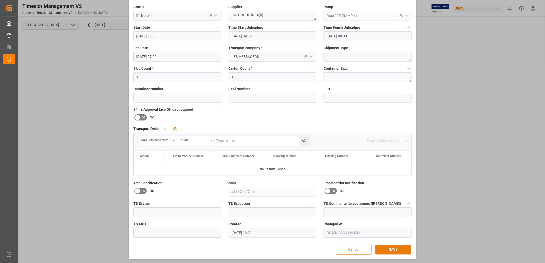
click at [391, 250] on button "SAVE" at bounding box center [394, 250] width 36 height 10
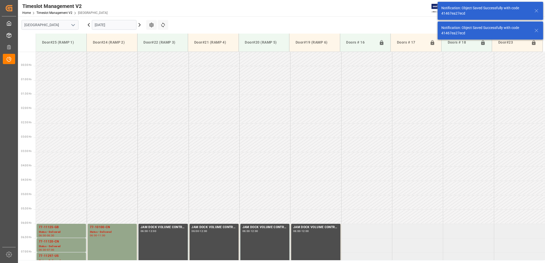
click at [381, 212] on td at bounding box center [367, 217] width 51 height 14
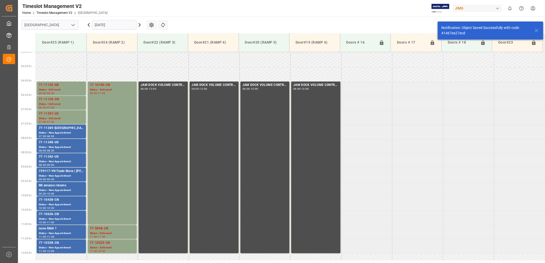
scroll to position [171, 0]
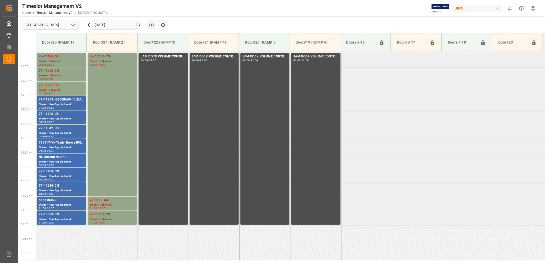
click at [88, 24] on icon at bounding box center [89, 24] width 2 height 3
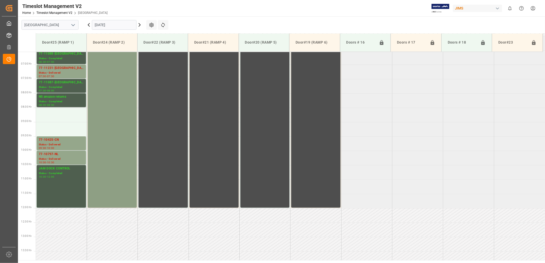
scroll to position [170, 0]
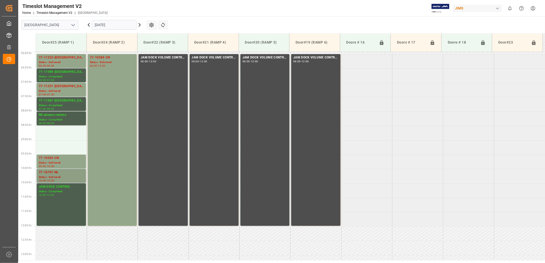
click at [59, 175] on div "Status - Delivered" at bounding box center [61, 177] width 45 height 4
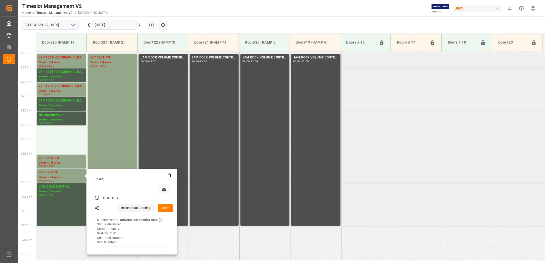
click at [167, 207] on button "Open" at bounding box center [165, 208] width 15 height 8
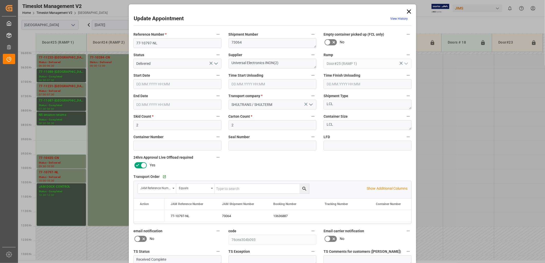
type input "08.10.2025 10:00"
type input "08.10.2025 10:30"
type input "07.10.2025 13:01"
click at [216, 62] on icon "open menu" at bounding box center [216, 64] width 6 height 6
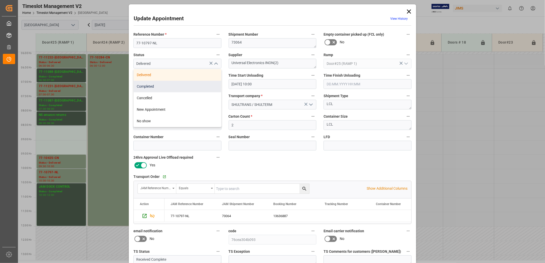
click at [172, 87] on div "Completed" at bounding box center [178, 87] width 88 height 12
type input "Completed"
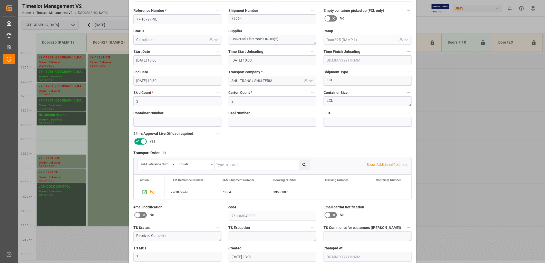
scroll to position [48, 0]
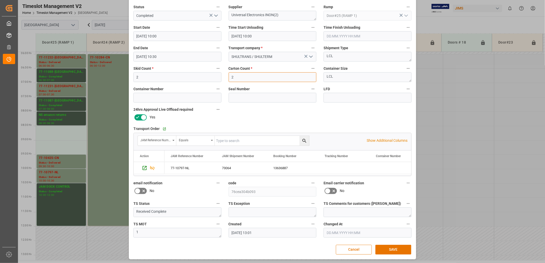
click at [235, 77] on input "2" at bounding box center [273, 77] width 88 height 10
type input "45"
click at [396, 250] on button "SAVE" at bounding box center [394, 250] width 36 height 10
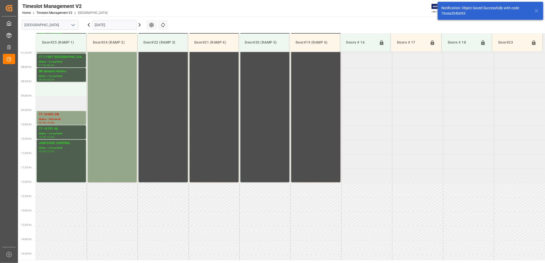
scroll to position [199, 0]
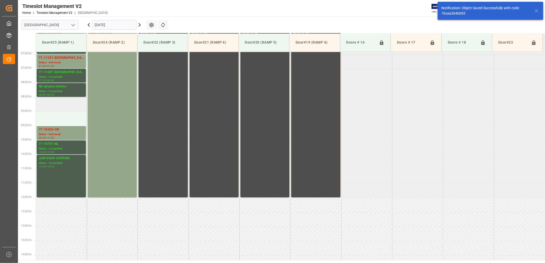
click at [50, 103] on td at bounding box center [61, 105] width 51 height 14
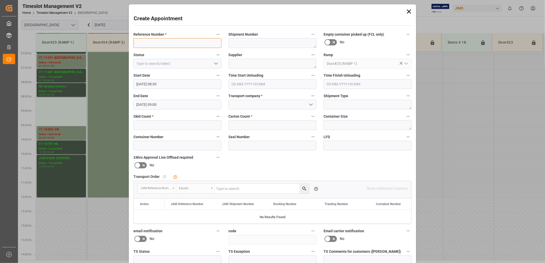
click at [153, 40] on input at bounding box center [178, 43] width 88 height 10
type input "JAM DOCK CONTROL"
click at [215, 64] on polyline "open menu" at bounding box center [216, 64] width 3 height 2
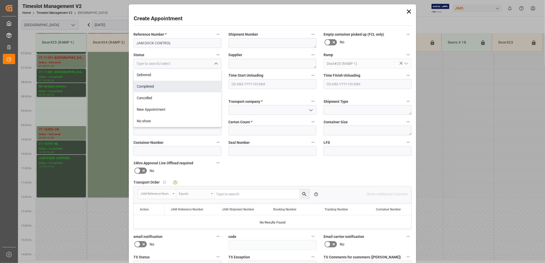
click at [160, 85] on div "Completed" at bounding box center [178, 87] width 88 height 12
type input "Completed"
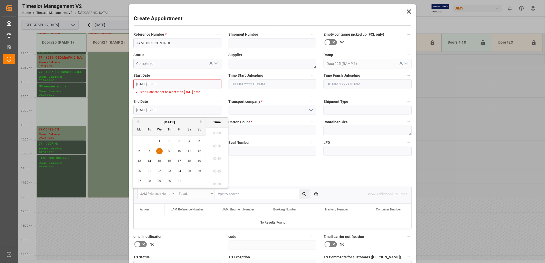
click at [169, 111] on input "08.10.2025 09:00" at bounding box center [178, 110] width 88 height 10
click at [159, 149] on span "8" at bounding box center [160, 151] width 2 height 4
click at [217, 182] on li "09:30" at bounding box center [217, 183] width 22 height 13
type input "08.10.2025 09:30"
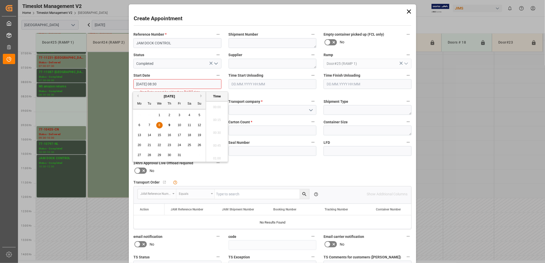
click at [169, 84] on input "08.10.2025 08:30" at bounding box center [178, 84] width 88 height 10
click at [159, 125] on span "8" at bounding box center [160, 126] width 2 height 4
click at [218, 130] on li "08:30" at bounding box center [217, 131] width 22 height 13
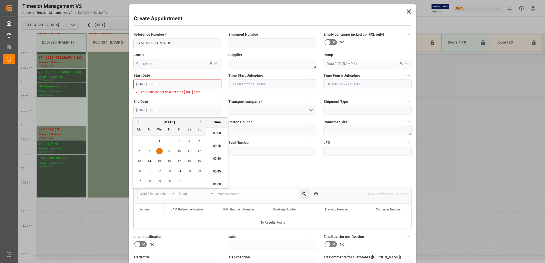
click at [190, 111] on input "08.10.2025 09:30" at bounding box center [178, 110] width 88 height 10
click at [158, 151] on div "8" at bounding box center [159, 151] width 6 height 6
click at [219, 156] on li "09:30" at bounding box center [217, 157] width 22 height 13
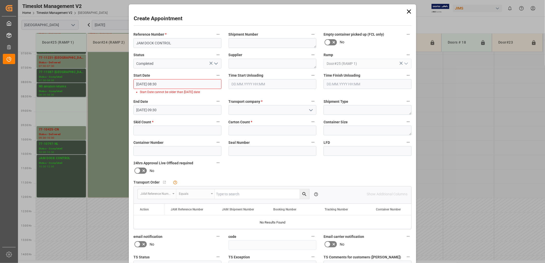
click at [310, 111] on icon "open menu" at bounding box center [311, 110] width 6 height 6
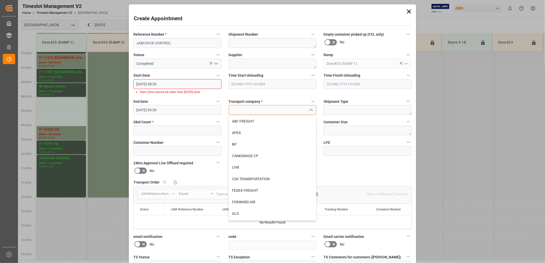
click at [260, 109] on input at bounding box center [273, 110] width 88 height 10
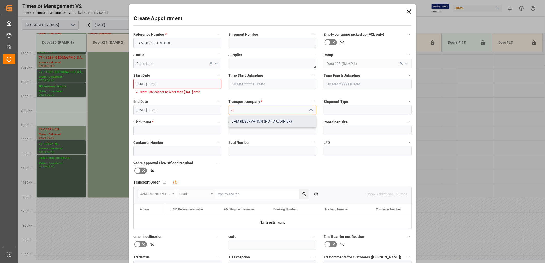
click at [250, 122] on div "JAM RESERVATION (NOT A CARRIER)" at bounding box center [273, 122] width 88 height 12
type input "JAM RESERVATION (NOT A CARRIER)"
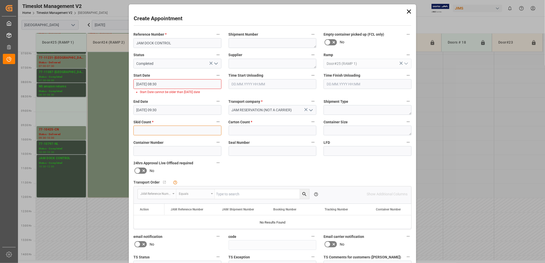
click at [156, 130] on input "text" at bounding box center [178, 131] width 88 height 10
type input "0"
click at [244, 132] on input "text" at bounding box center [273, 131] width 88 height 10
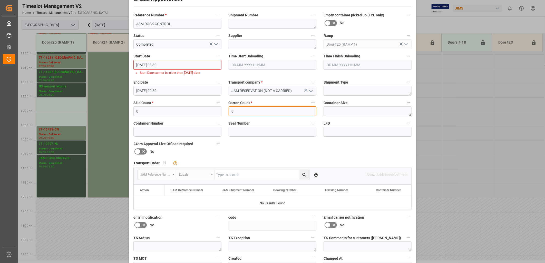
scroll to position [53, 0]
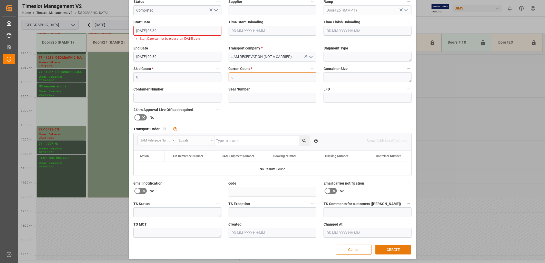
type input "0"
click at [392, 248] on button "CREATE" at bounding box center [394, 250] width 36 height 10
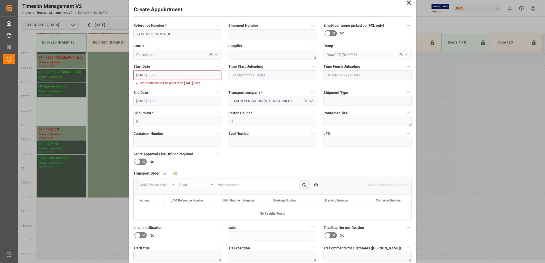
scroll to position [0, 0]
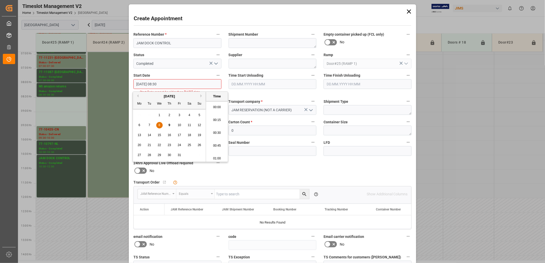
click at [172, 84] on input "08.10.2025 08:30" at bounding box center [178, 84] width 88 height 10
click at [159, 125] on span "8" at bounding box center [160, 126] width 2 height 4
click at [214, 130] on li "08:30" at bounding box center [217, 131] width 22 height 13
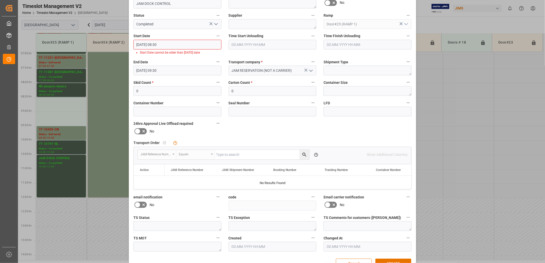
scroll to position [53, 0]
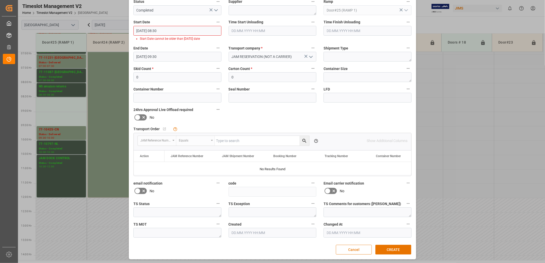
click at [356, 249] on button "Cancel" at bounding box center [354, 250] width 36 height 10
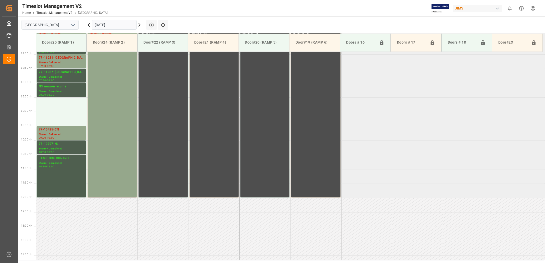
click at [125, 26] on input "08.10.2025" at bounding box center [114, 25] width 45 height 10
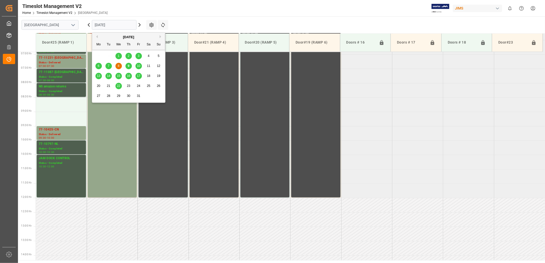
click at [140, 66] on span "10" at bounding box center [138, 66] width 3 height 4
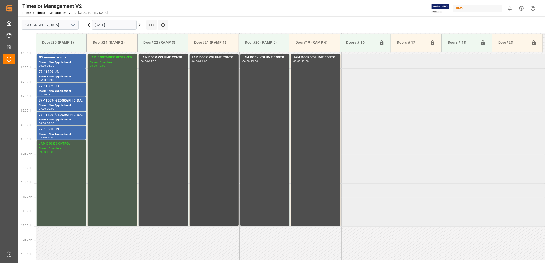
scroll to position [141, 0]
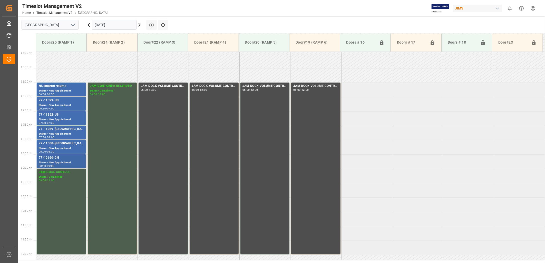
click at [62, 158] on div "77-10660-CN" at bounding box center [61, 158] width 45 height 5
click at [61, 145] on div "77-11300-[GEOGRAPHIC_DATA]" at bounding box center [61, 143] width 45 height 5
click at [62, 131] on div "77-11089-[GEOGRAPHIC_DATA]" at bounding box center [61, 129] width 45 height 5
click at [63, 116] on div "77-11352-US" at bounding box center [61, 114] width 45 height 5
click at [64, 102] on div "77-11329-US" at bounding box center [61, 100] width 45 height 5
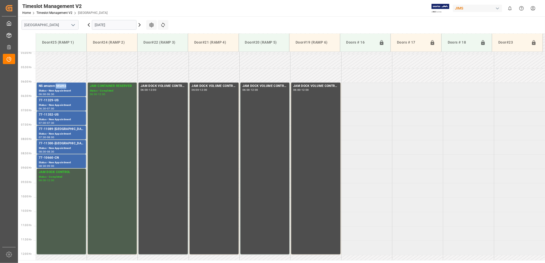
click at [63, 88] on div "NS amazon returns" at bounding box center [61, 86] width 45 height 5
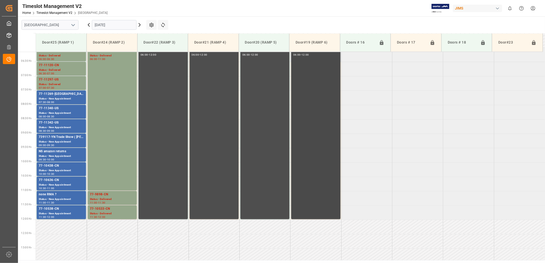
scroll to position [170, 0]
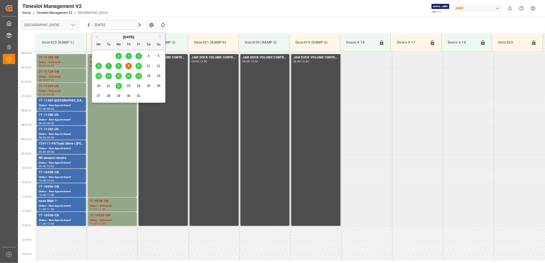
click at [120, 25] on input "[DATE]" at bounding box center [114, 25] width 45 height 10
click at [139, 66] on span "10" at bounding box center [138, 66] width 3 height 4
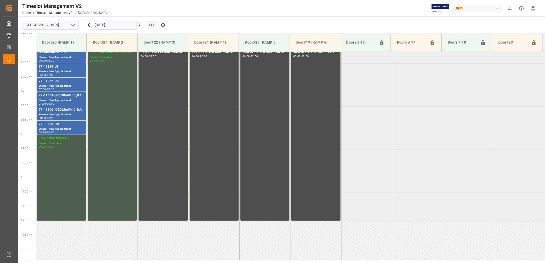
scroll to position [141, 0]
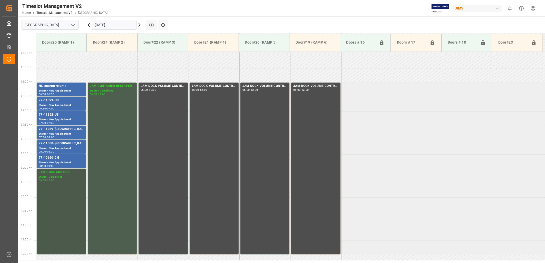
click at [55, 175] on div "Status - Completed" at bounding box center [61, 177] width 45 height 4
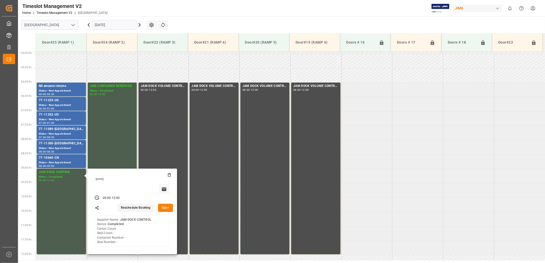
click at [167, 207] on button "Open" at bounding box center [165, 208] width 15 height 8
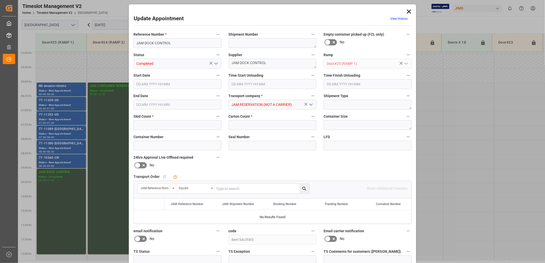
type input "0"
type input "[DATE] 09:00"
type input "[DATE] 12:00"
type input "[DATE] 15:25"
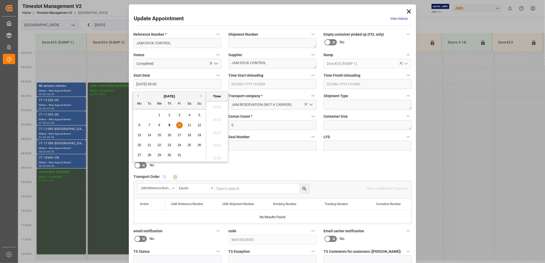
click at [170, 85] on input "[DATE] 09:00" at bounding box center [178, 84] width 88 height 10
click at [179, 125] on span "10" at bounding box center [179, 126] width 3 height 4
click at [219, 158] on li "09:30" at bounding box center [217, 157] width 22 height 13
type input "[DATE] 09:30"
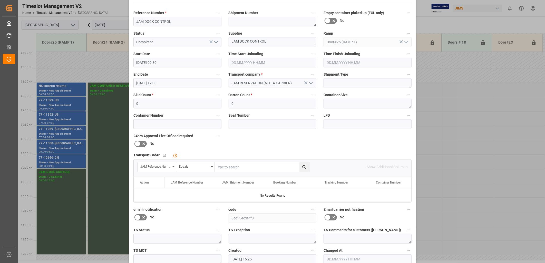
scroll to position [48, 0]
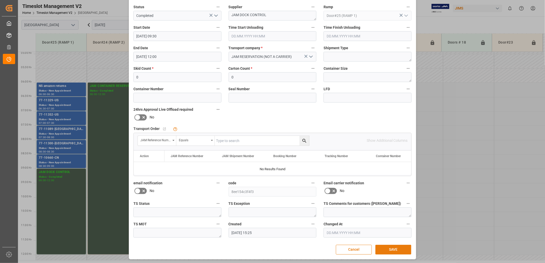
click at [393, 248] on button "SAVE" at bounding box center [394, 250] width 36 height 10
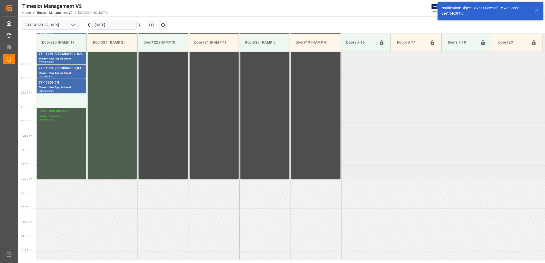
scroll to position [227, 0]
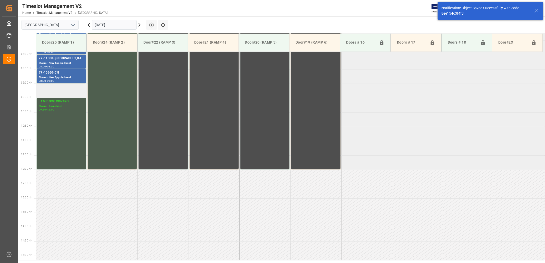
click at [48, 86] on td at bounding box center [61, 91] width 51 height 14
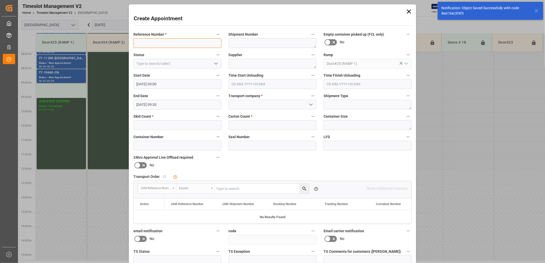
click at [158, 43] on input at bounding box center [178, 43] width 88 height 10
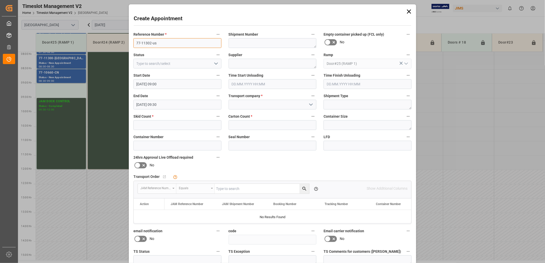
type input "77-11302-us"
click at [250, 106] on input at bounding box center [273, 105] width 88 height 10
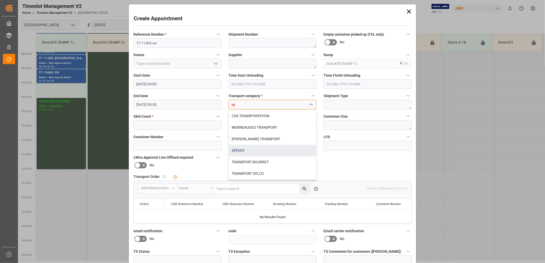
click at [244, 151] on div "SPEEDY" at bounding box center [273, 151] width 88 height 12
type input "SPEEDY"
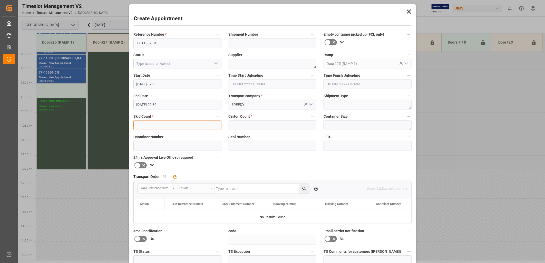
click at [139, 125] on input "text" at bounding box center [178, 125] width 88 height 10
type input "1"
click at [246, 125] on input "text" at bounding box center [273, 125] width 88 height 10
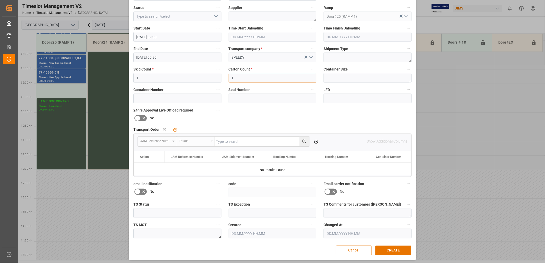
scroll to position [48, 0]
type input "1"
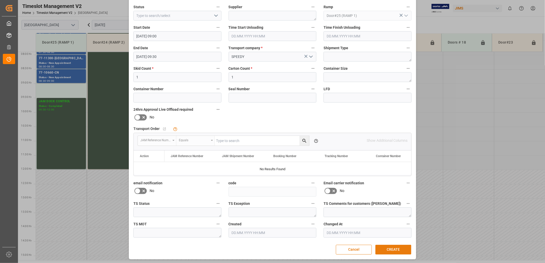
click at [392, 250] on button "CREATE" at bounding box center [394, 250] width 36 height 10
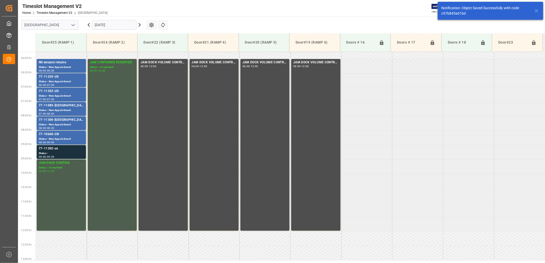
scroll to position [227, 0]
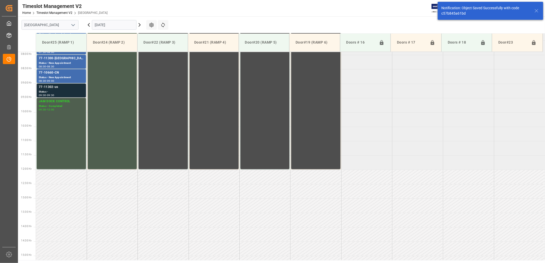
click at [53, 88] on div "77-11302-us" at bounding box center [61, 87] width 45 height 5
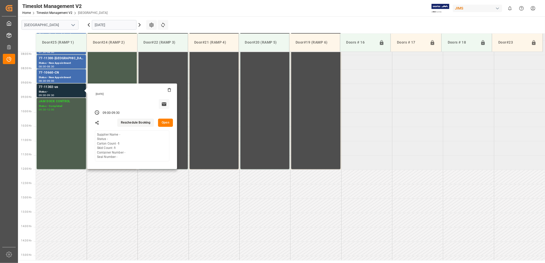
click at [165, 123] on button "Open" at bounding box center [165, 123] width 15 height 8
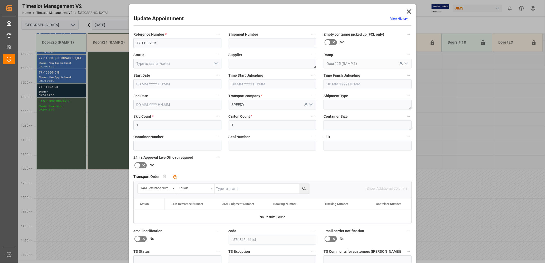
type input "[DATE] 09:00"
type input "[DATE] 09:30"
type input "[DATE] 14:24"
click at [234, 188] on input "text" at bounding box center [262, 189] width 95 height 10
type input "77-11302-us"
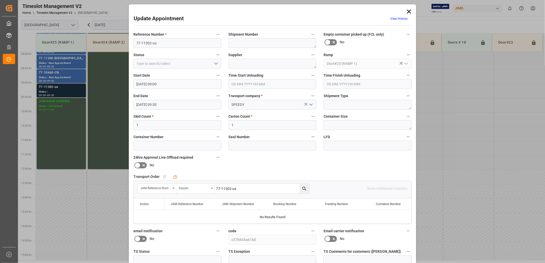
click at [304, 188] on icon "search button" at bounding box center [305, 189] width 4 height 4
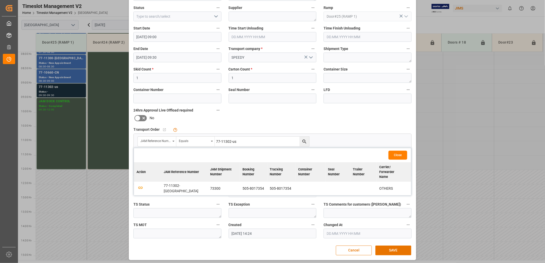
scroll to position [48, 0]
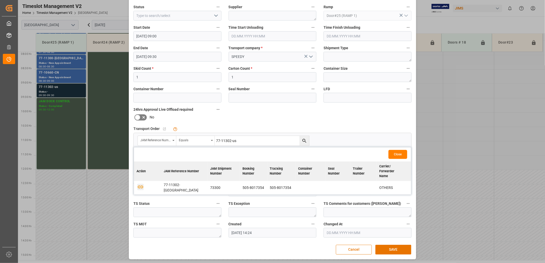
click at [139, 184] on icon "button" at bounding box center [140, 187] width 6 height 6
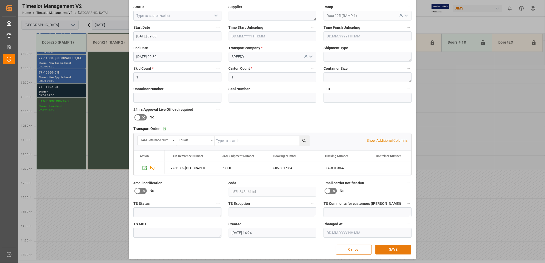
click at [389, 250] on button "SAVE" at bounding box center [394, 250] width 36 height 10
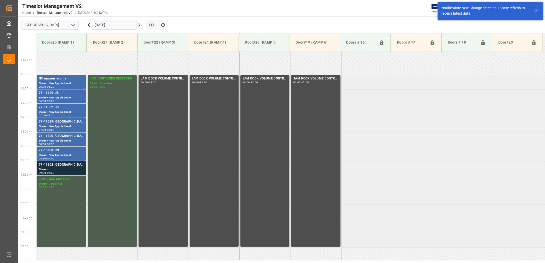
scroll to position [209, 0]
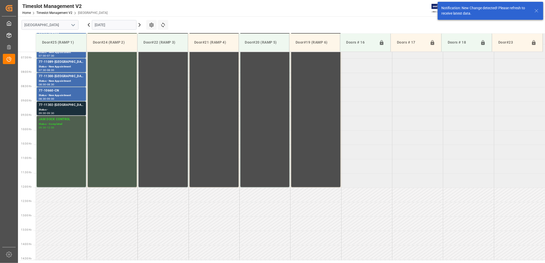
click at [54, 105] on div "77-11302-[GEOGRAPHIC_DATA]" at bounding box center [61, 105] width 45 height 5
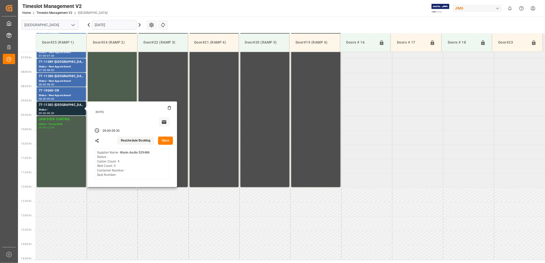
click at [165, 140] on button "Open" at bounding box center [165, 141] width 15 height 8
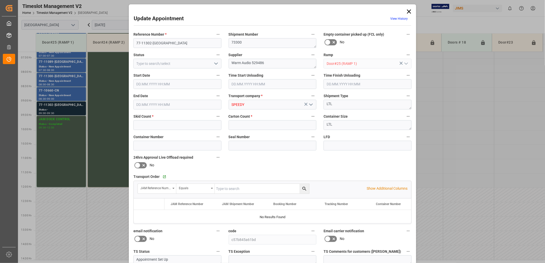
type input "1"
type input "[DATE] 09:00"
type input "[DATE] 09:30"
type input "[DATE] 14:24"
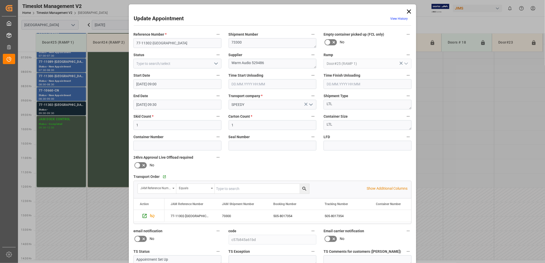
click at [216, 64] on icon "open menu" at bounding box center [216, 64] width 6 height 6
click at [164, 110] on div "New Appointment" at bounding box center [178, 110] width 88 height 12
type input "New Appointment"
drag, startPoint x: 270, startPoint y: 64, endPoint x: 252, endPoint y: 62, distance: 18.3
click at [252, 62] on textarea "Warm Audio 529486" at bounding box center [273, 64] width 88 height 10
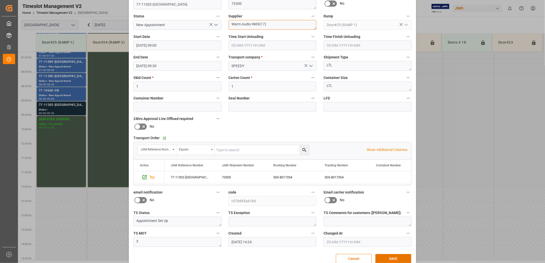
scroll to position [48, 0]
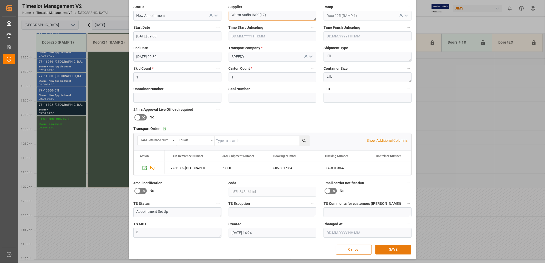
type textarea "Warm Audio IN09(17)"
click at [393, 249] on button "SAVE" at bounding box center [394, 250] width 36 height 10
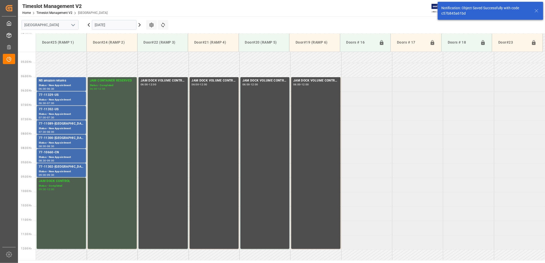
scroll to position [141, 0]
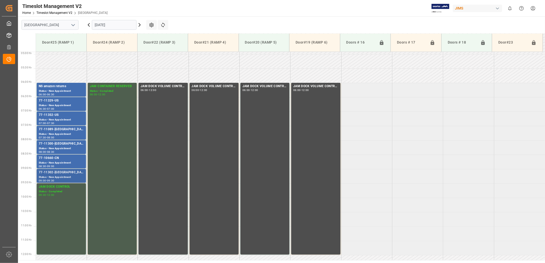
click at [58, 175] on div "77-11302-[GEOGRAPHIC_DATA]" at bounding box center [61, 172] width 45 height 5
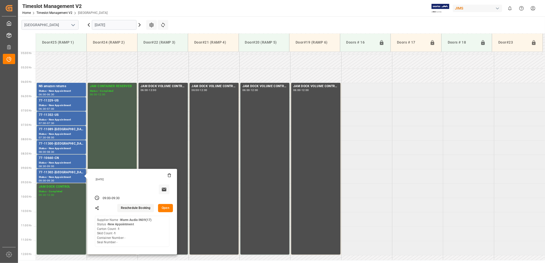
click at [166, 207] on button "Open" at bounding box center [165, 208] width 15 height 8
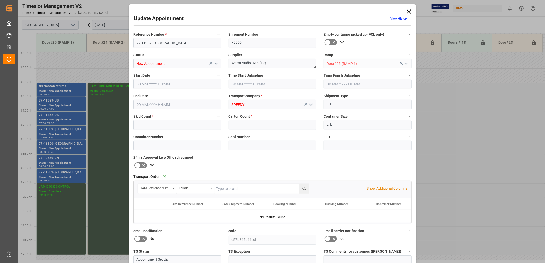
type input "1"
type input "[DATE] 09:00"
type input "[DATE] 09:30"
type input "[DATE] 14:24"
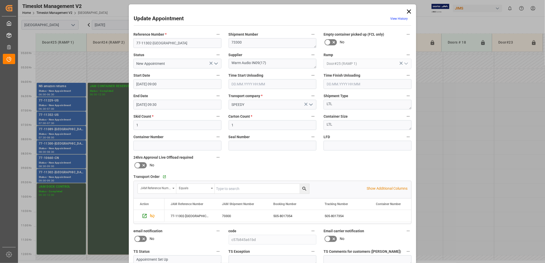
click at [409, 11] on icon at bounding box center [409, 12] width 4 height 4
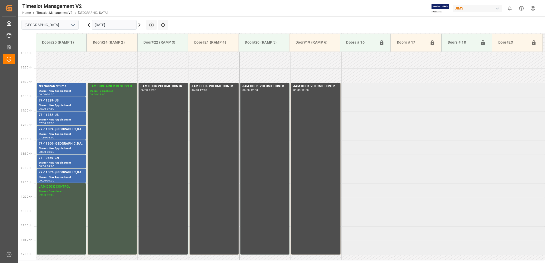
click at [88, 25] on icon at bounding box center [89, 24] width 2 height 3
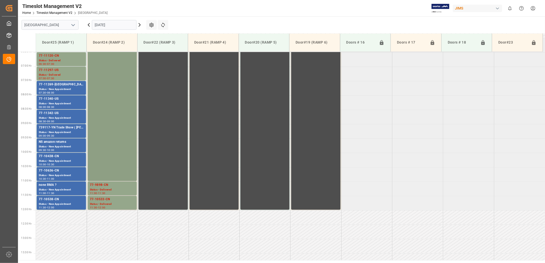
scroll to position [170, 0]
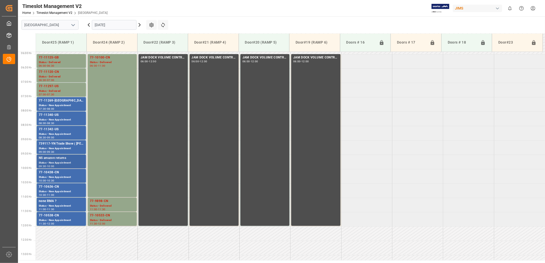
click at [47, 160] on div "NS amazon returns" at bounding box center [61, 158] width 45 height 5
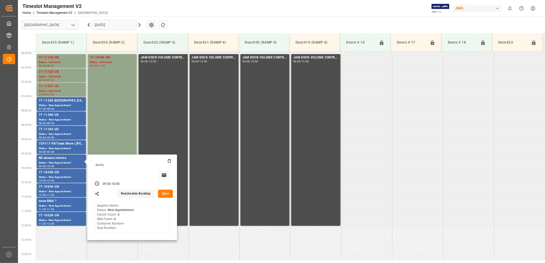
click at [166, 193] on button "Open" at bounding box center [165, 194] width 15 height 8
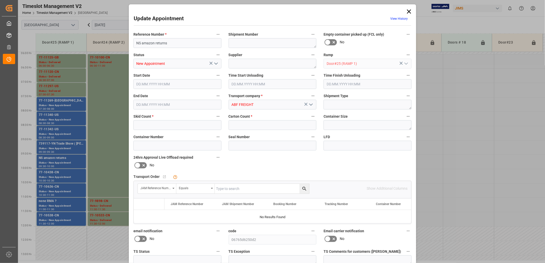
type input "6"
type input "[DATE] 09:30"
type input "[DATE] 10:00"
type input "[DATE] 13:16"
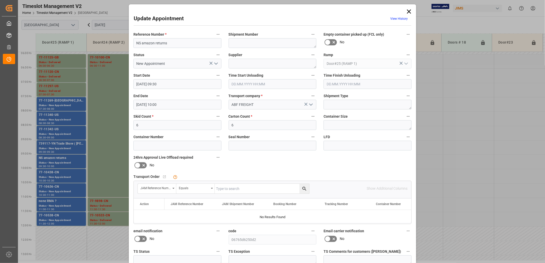
click at [239, 84] on input "text" at bounding box center [273, 84] width 88 height 10
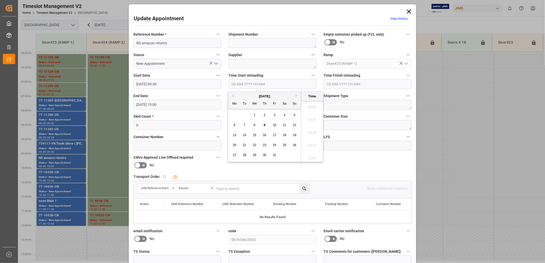
scroll to position [528, 0]
click at [265, 125] on span "9" at bounding box center [265, 126] width 2 height 4
click at [310, 131] on li "10:45" at bounding box center [312, 131] width 22 height 13
type input "[DATE] 10:45"
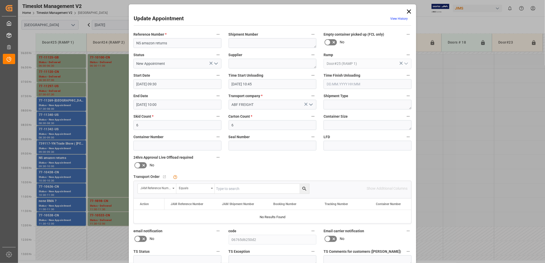
click at [215, 63] on icon "open menu" at bounding box center [216, 64] width 6 height 6
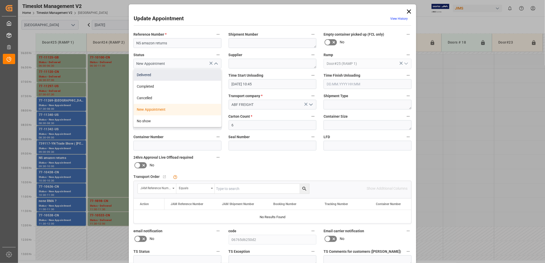
click at [172, 75] on div "Delivered" at bounding box center [178, 75] width 88 height 12
type input "Delivered"
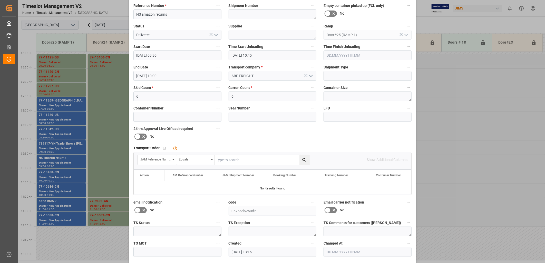
scroll to position [48, 0]
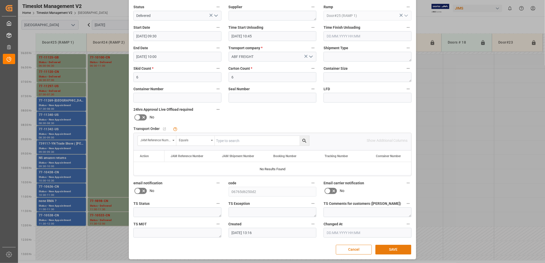
click at [397, 247] on button "SAVE" at bounding box center [394, 250] width 36 height 10
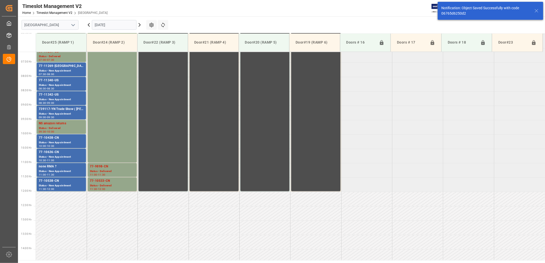
scroll to position [170, 0]
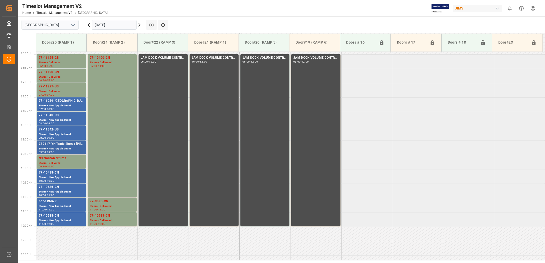
click at [66, 148] on div "Status - New Appointment" at bounding box center [61, 149] width 45 height 4
click at [53, 203] on div "none RMA ?" at bounding box center [61, 201] width 45 height 5
click at [109, 79] on div "77-10100-CN Status - Delivered 06:00 - 11:00" at bounding box center [112, 125] width 45 height 141
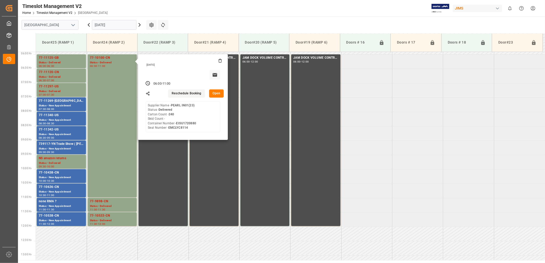
click at [215, 93] on button "Open" at bounding box center [216, 94] width 15 height 8
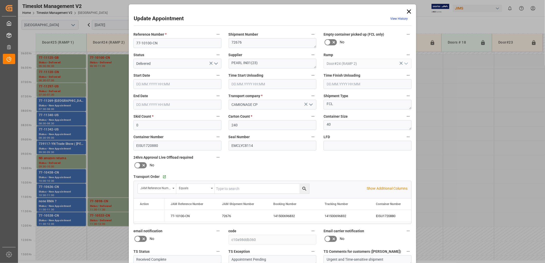
type input "[DATE] 06:00"
type input "[DATE] 06:30"
type input "[DATE] 11:00"
type input "[DATE] 13:04"
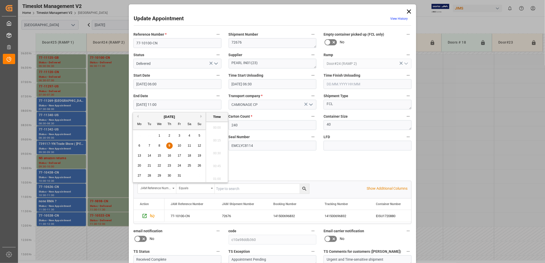
click at [177, 105] on input "[DATE] 11:00" at bounding box center [178, 105] width 88 height 10
click at [169, 146] on span "9" at bounding box center [170, 146] width 2 height 4
click at [216, 125] on li "10:30" at bounding box center [217, 126] width 22 height 13
type input "[DATE] 10:30"
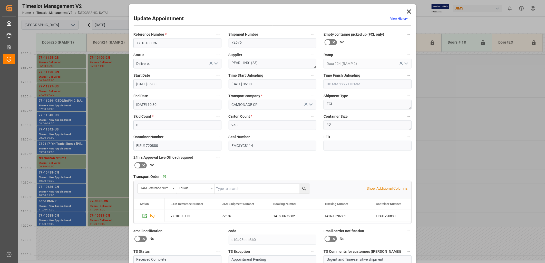
scroll to position [48, 0]
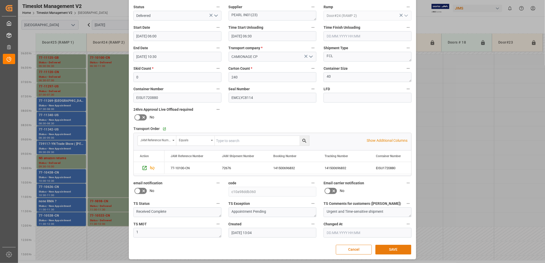
click at [397, 249] on button "SAVE" at bounding box center [394, 250] width 36 height 10
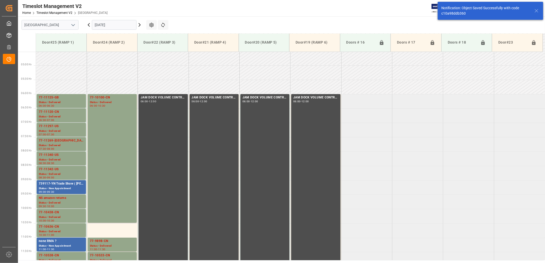
scroll to position [140, 0]
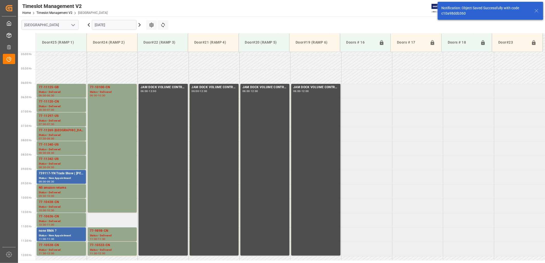
click at [108, 222] on td at bounding box center [112, 220] width 51 height 14
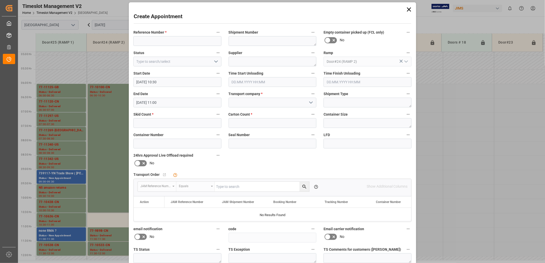
scroll to position [0, 0]
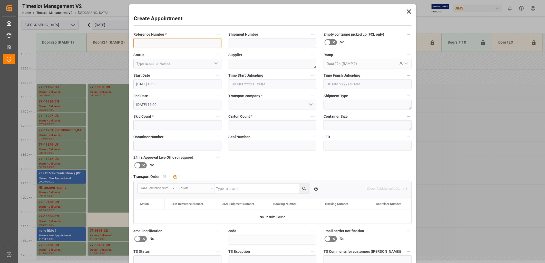
click at [148, 43] on input at bounding box center [178, 43] width 88 height 10
type input "77-11341-us"
click at [310, 105] on polyline "open menu" at bounding box center [311, 105] width 3 height 2
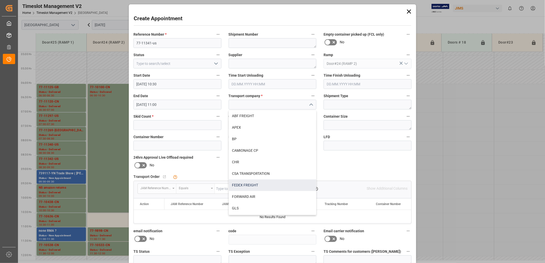
click at [259, 186] on div "FEDEX FREIGHT" at bounding box center [273, 186] width 88 height 12
type input "FEDEX FREIGHT"
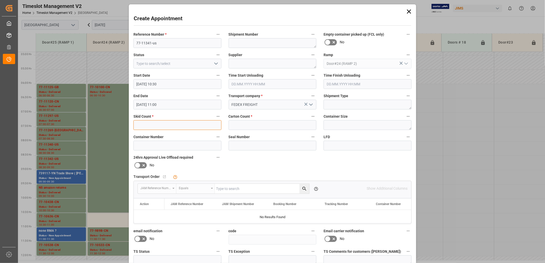
click at [173, 128] on input "text" at bounding box center [178, 125] width 88 height 10
type input "1"
click at [241, 125] on input "text" at bounding box center [273, 125] width 88 height 10
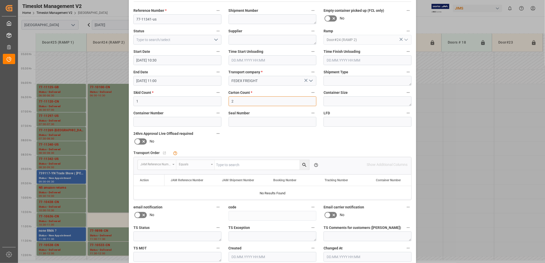
scroll to position [48, 0]
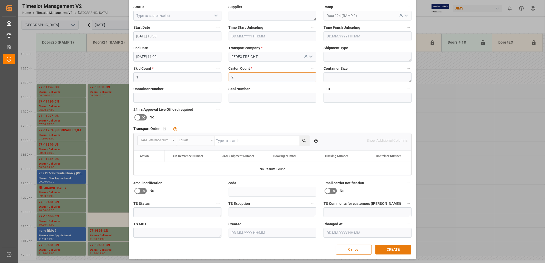
type input "2"
click at [393, 248] on button "CREATE" at bounding box center [394, 250] width 36 height 10
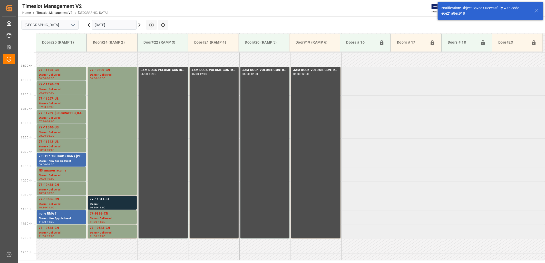
scroll to position [256, 0]
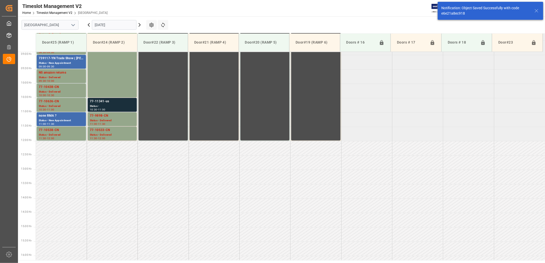
click at [119, 106] on div "Status -" at bounding box center [112, 106] width 45 height 4
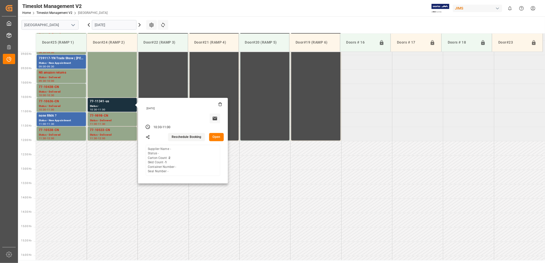
click at [215, 137] on button "Open" at bounding box center [216, 137] width 15 height 8
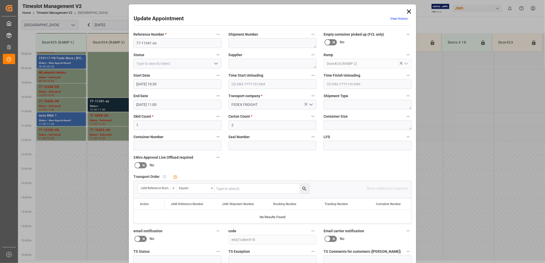
click at [215, 64] on polyline "open menu" at bounding box center [216, 64] width 3 height 2
click at [143, 74] on div "Delivered" at bounding box center [178, 75] width 88 height 12
type input "Delivered"
click at [229, 188] on input "text" at bounding box center [262, 189] width 95 height 10
type input "77-11341-us"
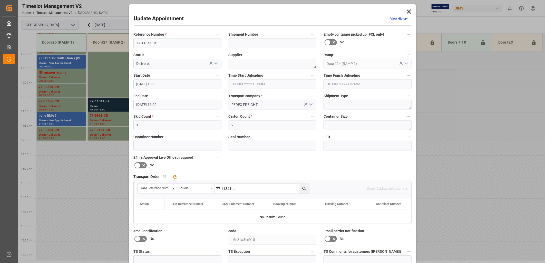
click at [304, 188] on icon "search button" at bounding box center [304, 188] width 5 height 5
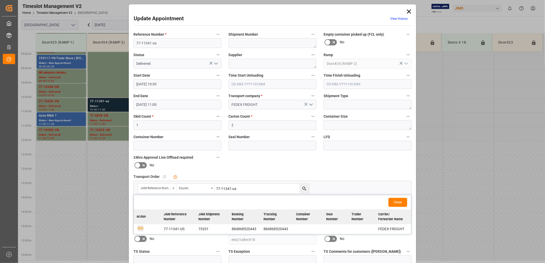
click at [140, 227] on icon "button" at bounding box center [140, 228] width 6 height 6
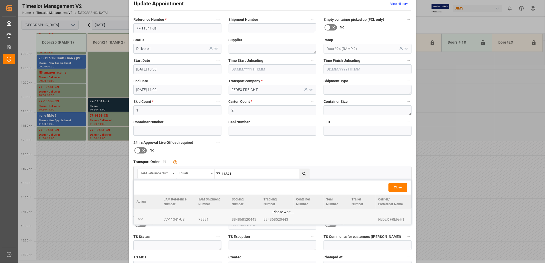
scroll to position [48, 0]
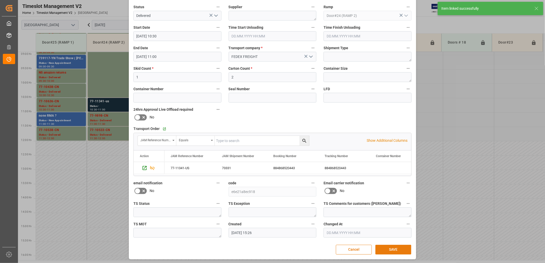
click at [392, 249] on button "SAVE" at bounding box center [394, 250] width 36 height 10
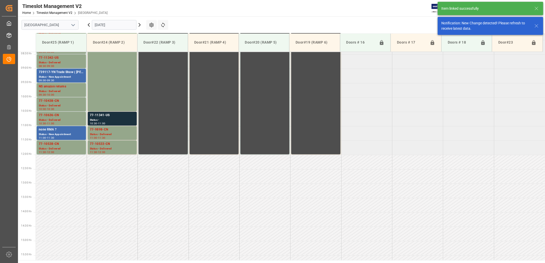
scroll to position [256, 0]
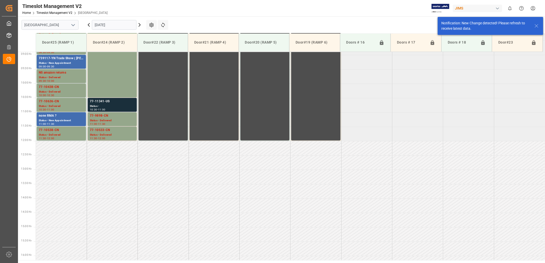
click at [113, 102] on div "77-11341-US" at bounding box center [112, 101] width 45 height 5
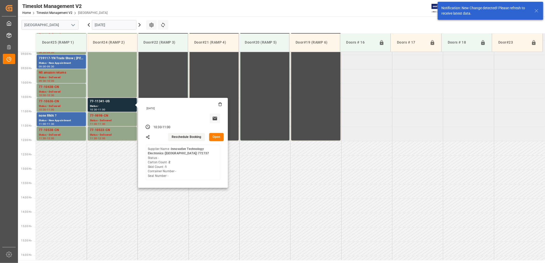
click at [213, 136] on button "Open" at bounding box center [216, 137] width 15 height 8
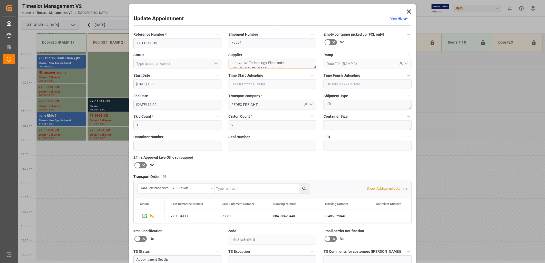
drag, startPoint x: 309, startPoint y: 63, endPoint x: 268, endPoint y: 64, distance: 41.6
click at [268, 64] on textarea "Innovative Technology Electronics ([GEOGRAPHIC_DATA]) 772737" at bounding box center [273, 64] width 88 height 10
click at [304, 62] on textarea "Innovative Technology Electronics ([GEOGRAPHIC_DATA]) 772737" at bounding box center [273, 64] width 88 height 10
drag, startPoint x: 311, startPoint y: 63, endPoint x: 267, endPoint y: 62, distance: 43.9
click at [267, 62] on textarea "Innovative Technology Electronics ([GEOGRAPHIC_DATA]) 772737" at bounding box center [273, 64] width 88 height 10
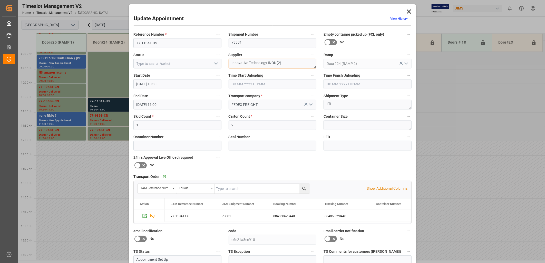
type textarea "Innovative Technology INON(2)"
click at [216, 63] on icon "open menu" at bounding box center [216, 64] width 6 height 6
click at [179, 73] on div "Delivered" at bounding box center [178, 75] width 88 height 12
type input "Delivered"
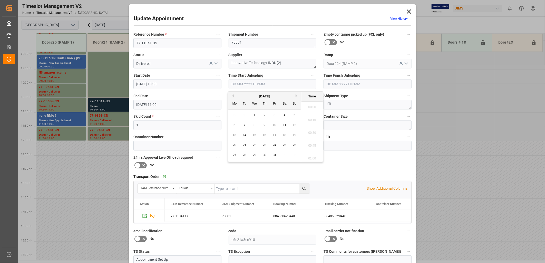
click at [239, 84] on input "text" at bounding box center [273, 84] width 88 height 10
click at [266, 125] on div "9" at bounding box center [265, 125] width 6 height 6
click at [310, 119] on li "11:00" at bounding box center [312, 118] width 22 height 13
type input "[DATE] 11:00"
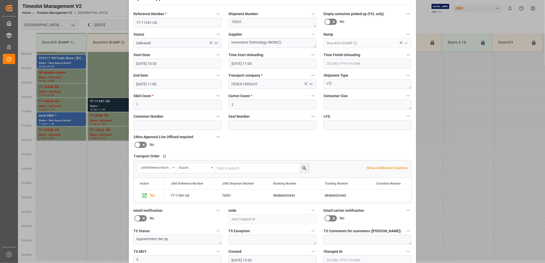
scroll to position [48, 0]
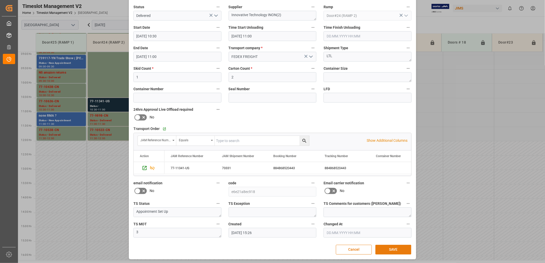
click at [387, 249] on button "SAVE" at bounding box center [394, 250] width 36 height 10
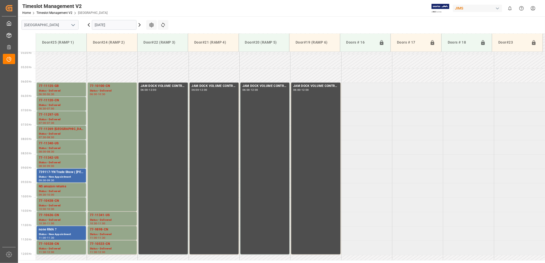
scroll to position [170, 0]
